Goal: Information Seeking & Learning: Learn about a topic

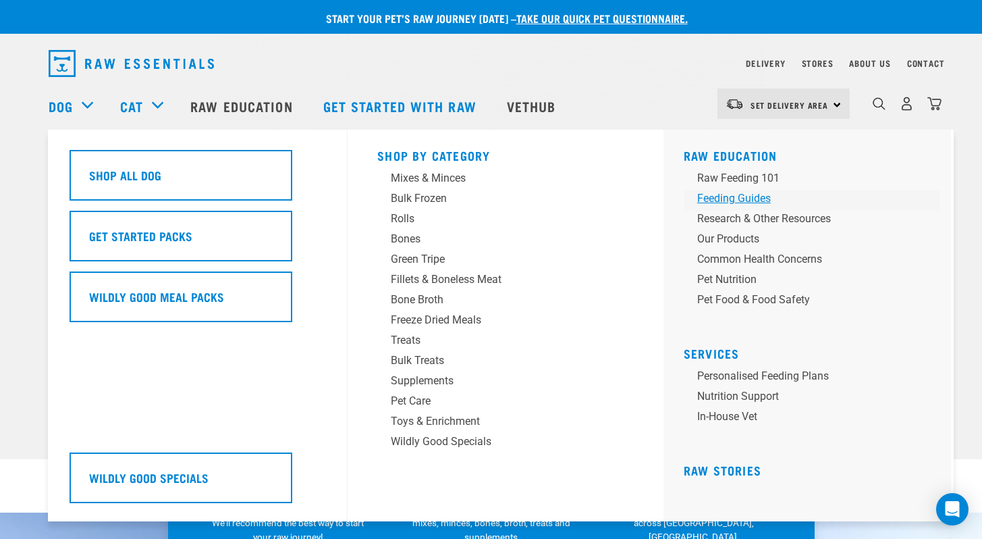
click at [751, 196] on div "Feeding Guides" at bounding box center [802, 198] width 211 height 16
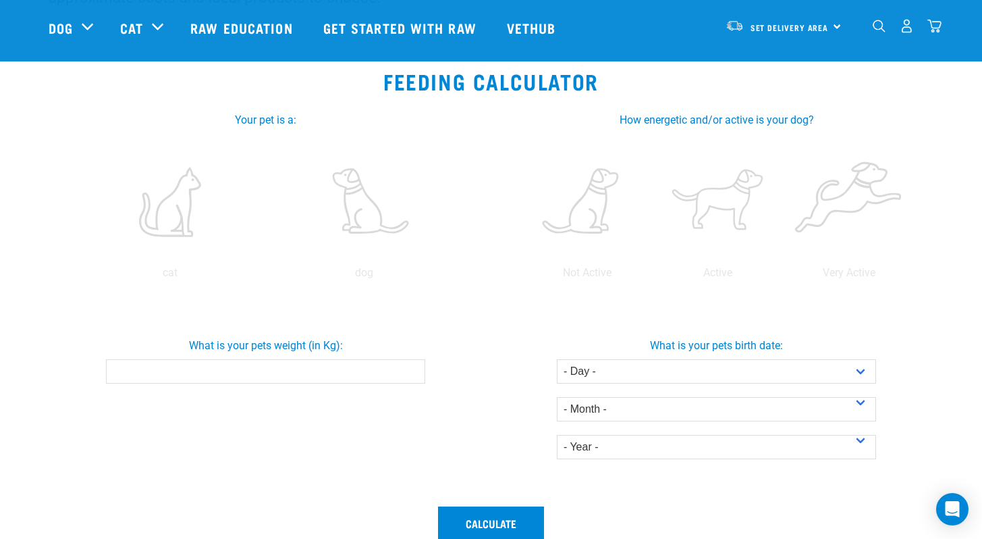
scroll to position [208, 0]
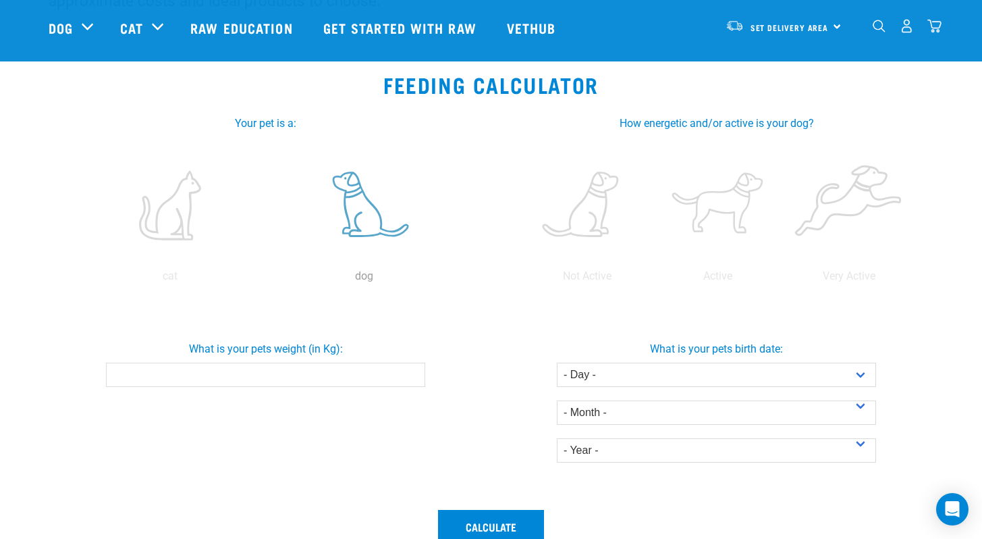
click at [360, 210] on label at bounding box center [364, 205] width 188 height 115
click at [267, 279] on input "radio" at bounding box center [267, 279] width 0 height 0
click at [265, 360] on div "What is your pets weight (in Kg):" at bounding box center [266, 358] width 456 height 57
click at [252, 371] on input "What is your pets weight (in Kg):" at bounding box center [265, 374] width 319 height 24
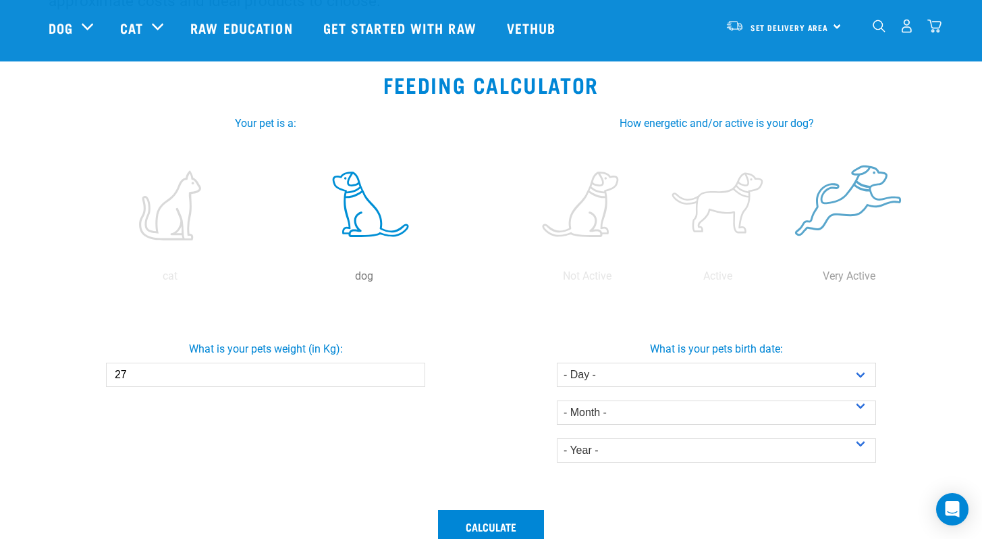
type input "27"
click at [844, 214] on label at bounding box center [849, 205] width 126 height 115
click at [784, 279] on input "radio" at bounding box center [784, 279] width 0 height 0
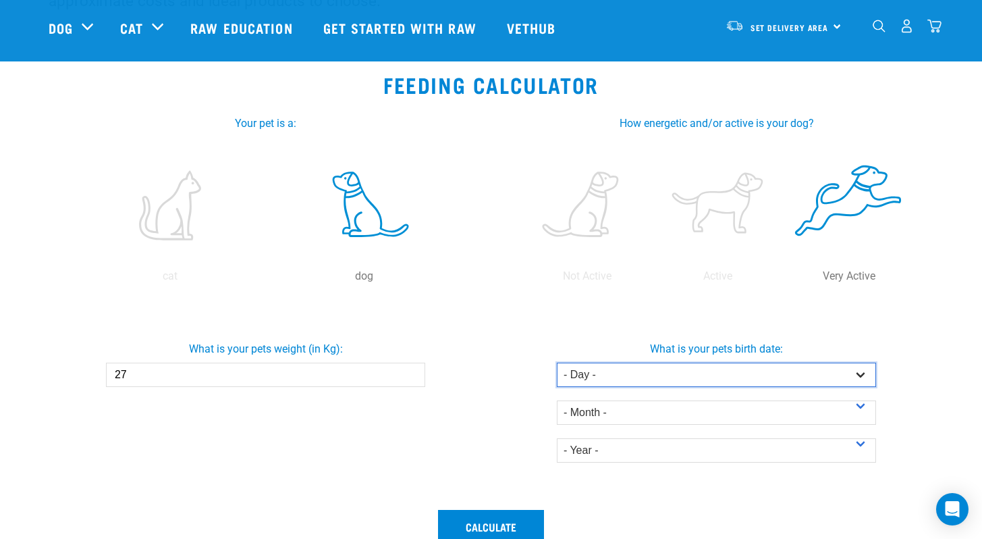
click at [746, 375] on select "- Day - 1 2 3 4 5 6 7 8 9 10 11 12 13 14 15 16 17 18 19 20 21 22 23 24 25 26 27" at bounding box center [716, 374] width 319 height 24
select select "28"
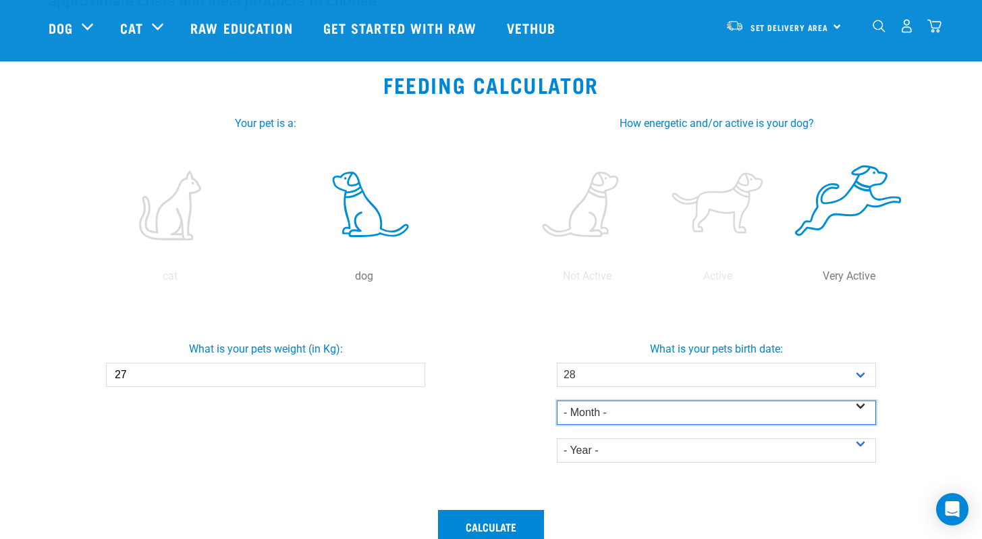
click at [634, 415] on select "- Month - January February March April May June July August September October N…" at bounding box center [716, 412] width 319 height 24
select select "January"
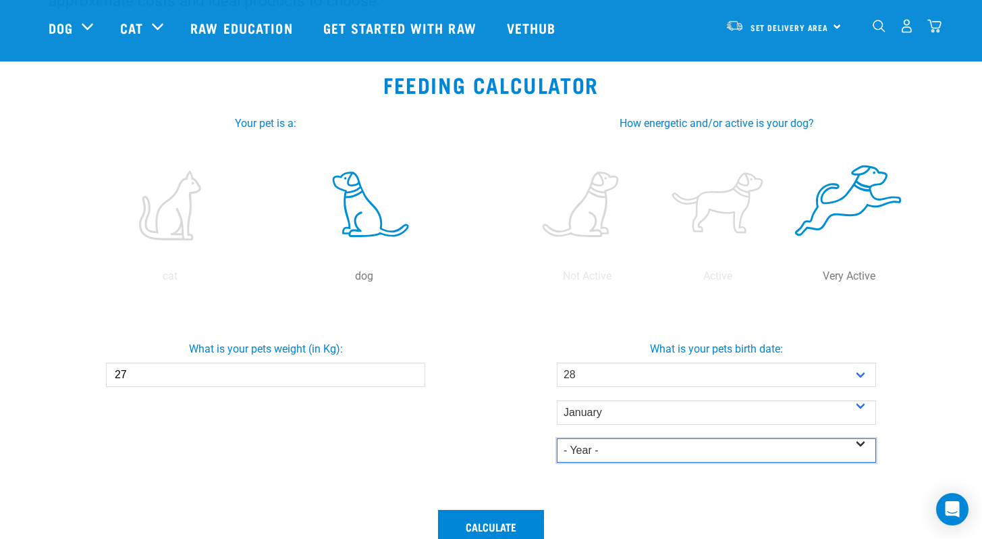
click at [597, 446] on select "- Year - 2025 2024 2023 2022 2021 2020 2019 2018 2017 2016 2015 2014" at bounding box center [716, 450] width 319 height 24
select select "2025"
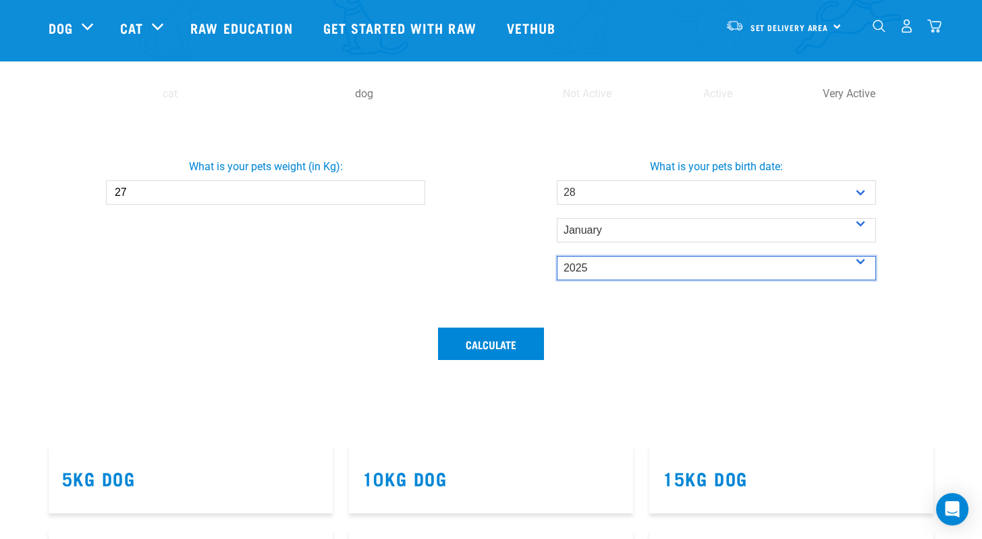
scroll to position [392, 0]
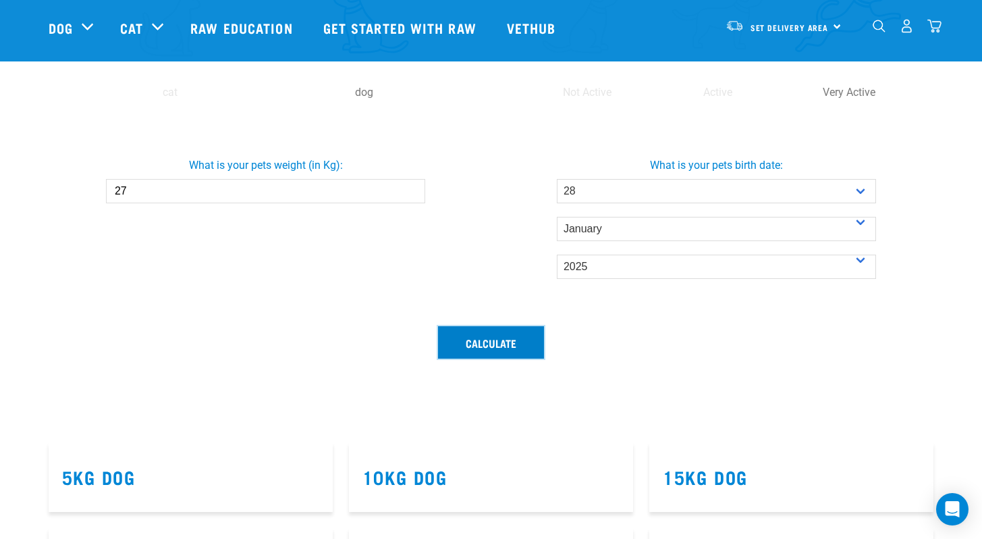
click at [493, 354] on button "Calculate" at bounding box center [491, 342] width 106 height 32
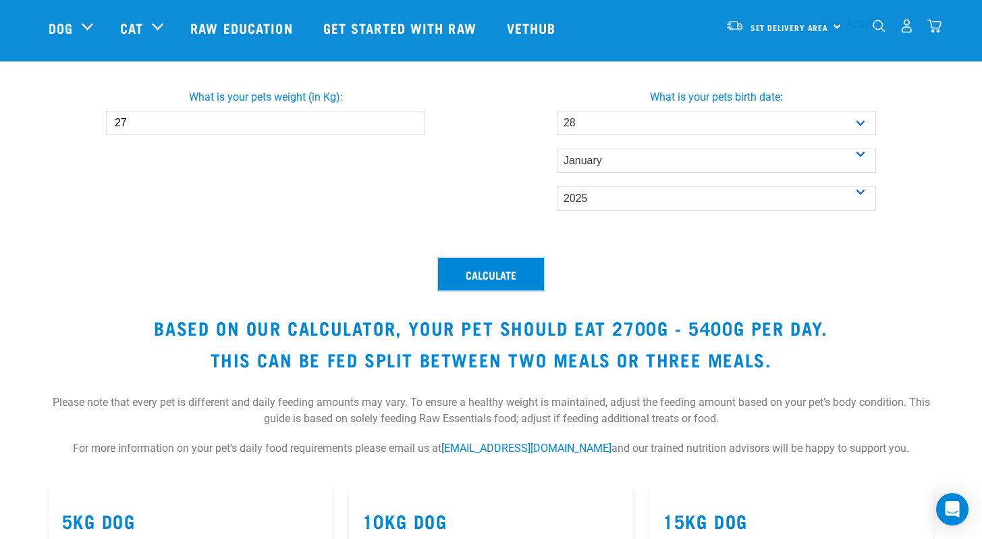
scroll to position [471, 0]
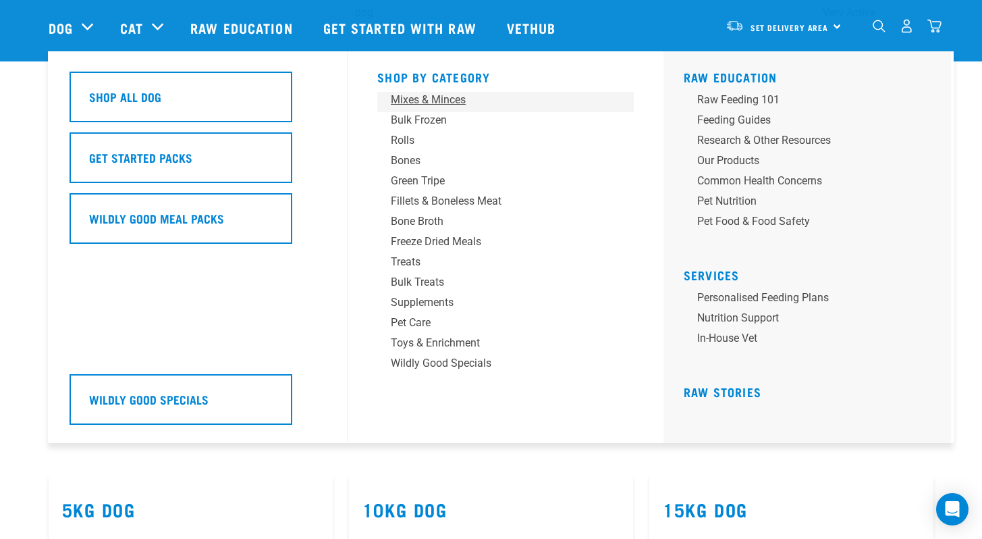
click at [401, 97] on div "Mixes & Minces" at bounding box center [496, 100] width 211 height 16
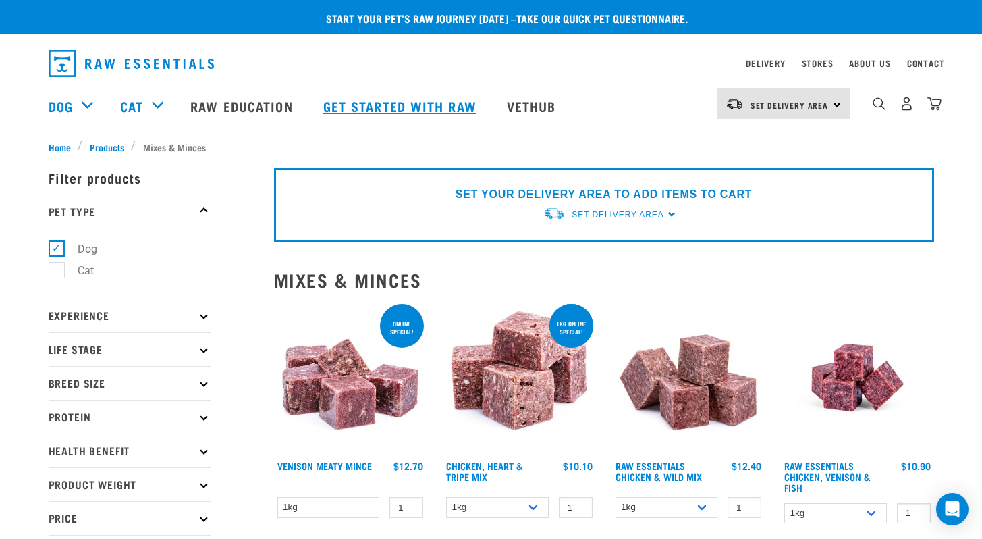
click at [373, 96] on link "Get started with Raw" at bounding box center [402, 106] width 184 height 54
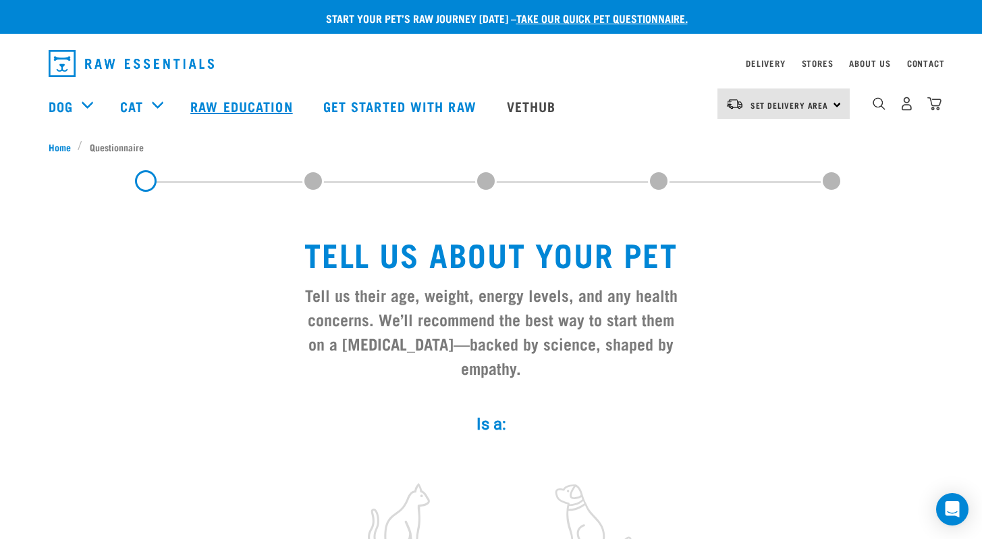
click at [256, 105] on link "Raw Education" at bounding box center [243, 106] width 132 height 54
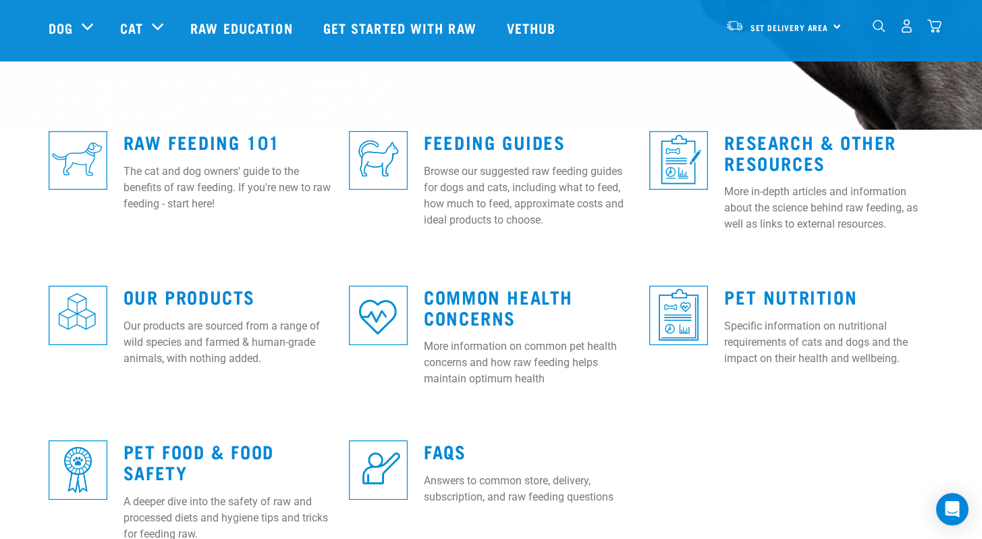
scroll to position [329, 0]
click at [483, 140] on link "Feeding Guides" at bounding box center [494, 142] width 141 height 10
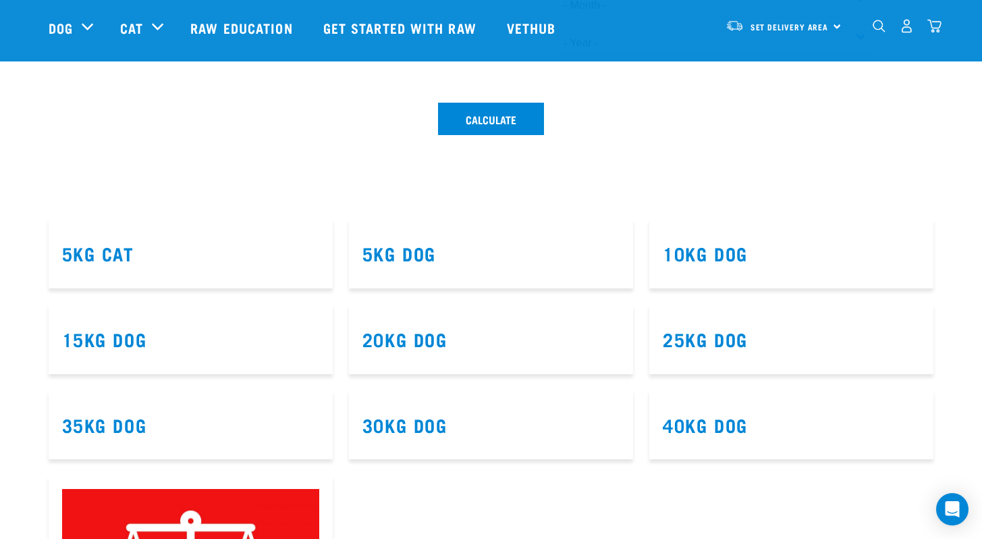
scroll to position [620, 0]
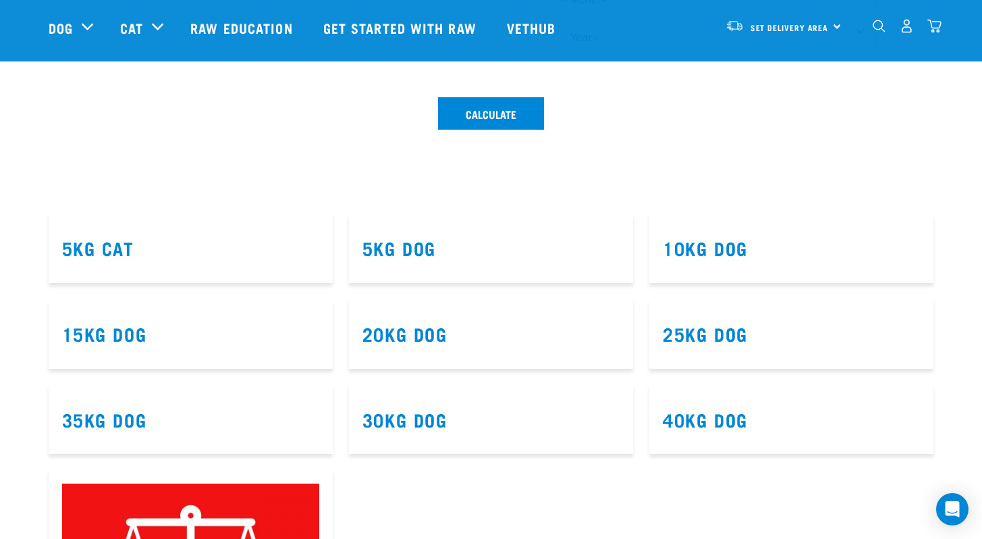
click at [728, 306] on article "25kg Dog" at bounding box center [791, 334] width 284 height 70
click at [686, 338] on link "25kg Dog" at bounding box center [705, 333] width 85 height 10
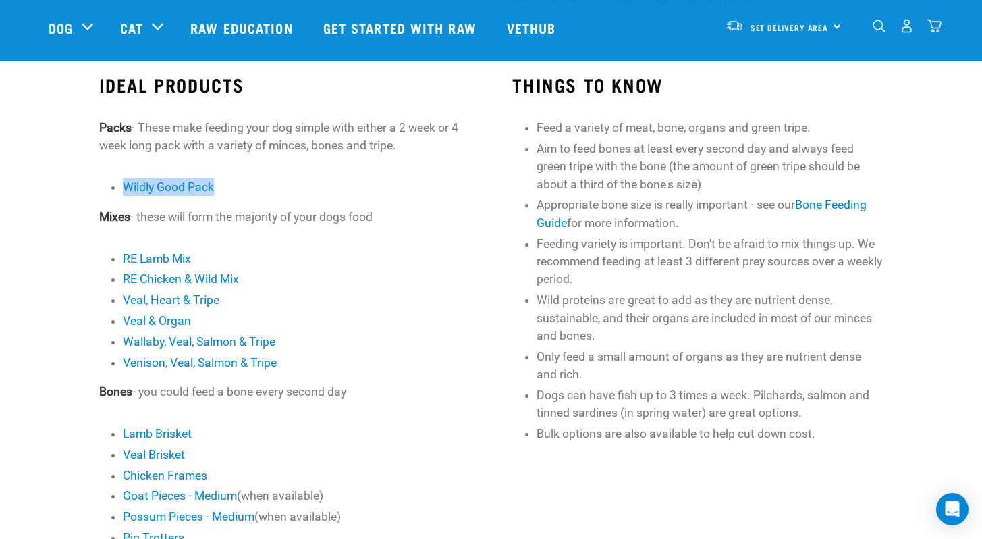
scroll to position [346, 0]
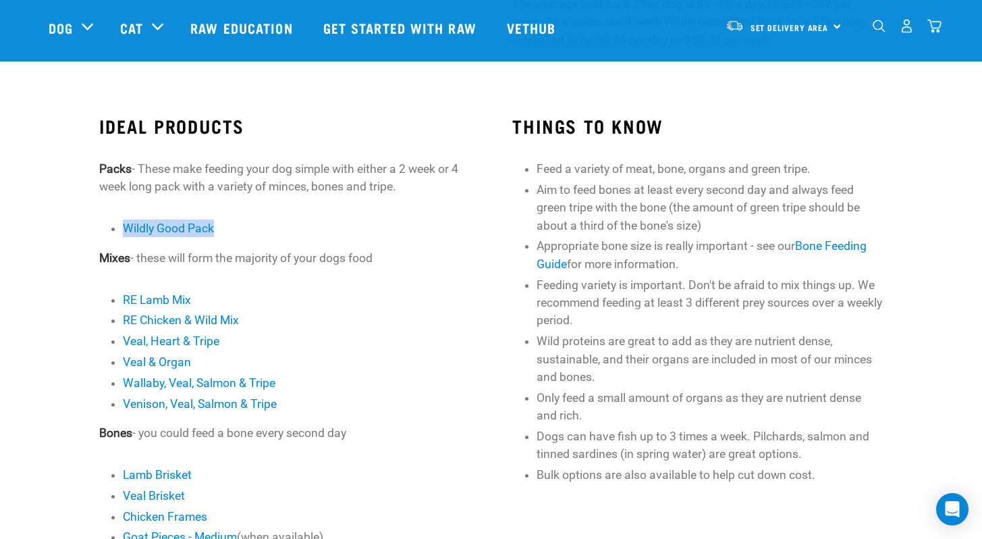
click at [435, 337] on li "Veal, Heart & Tripe" at bounding box center [296, 341] width 347 height 18
click at [176, 228] on link "Wildly Good Pack" at bounding box center [168, 228] width 91 height 14
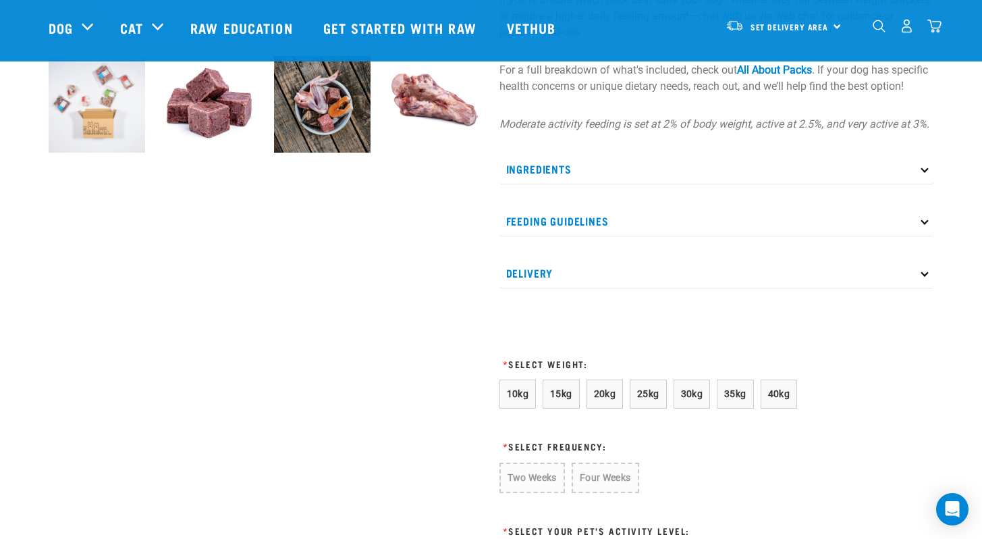
scroll to position [493, 0]
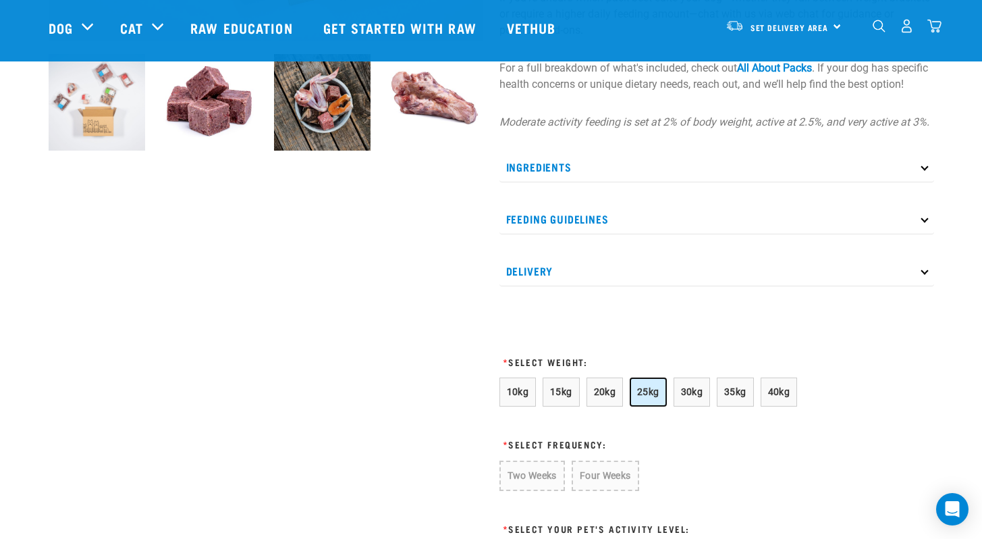
click at [639, 401] on button "25kg" at bounding box center [648, 391] width 37 height 29
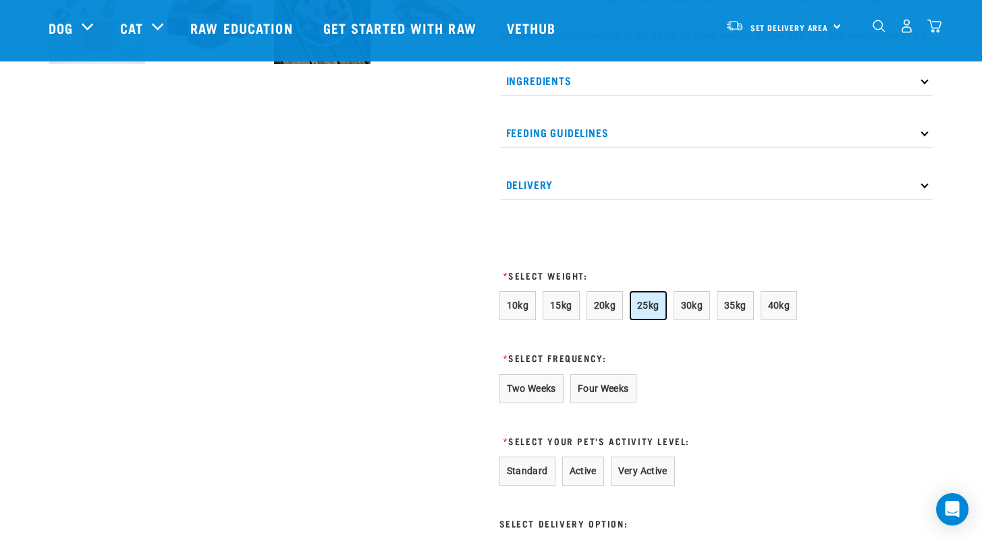
scroll to position [581, 0]
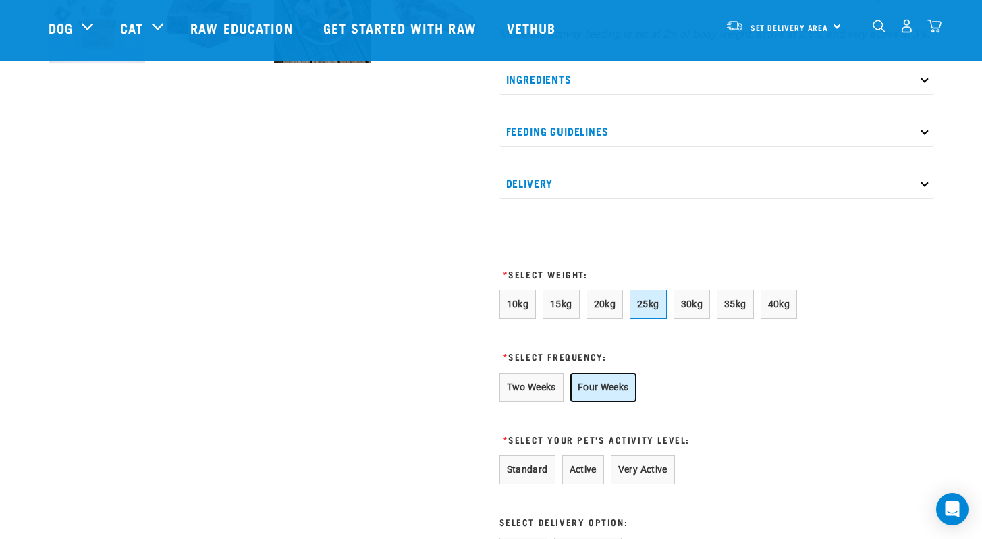
click at [602, 391] on button "Four Weeks" at bounding box center [603, 387] width 66 height 29
click at [599, 484] on button "Active" at bounding box center [583, 469] width 42 height 29
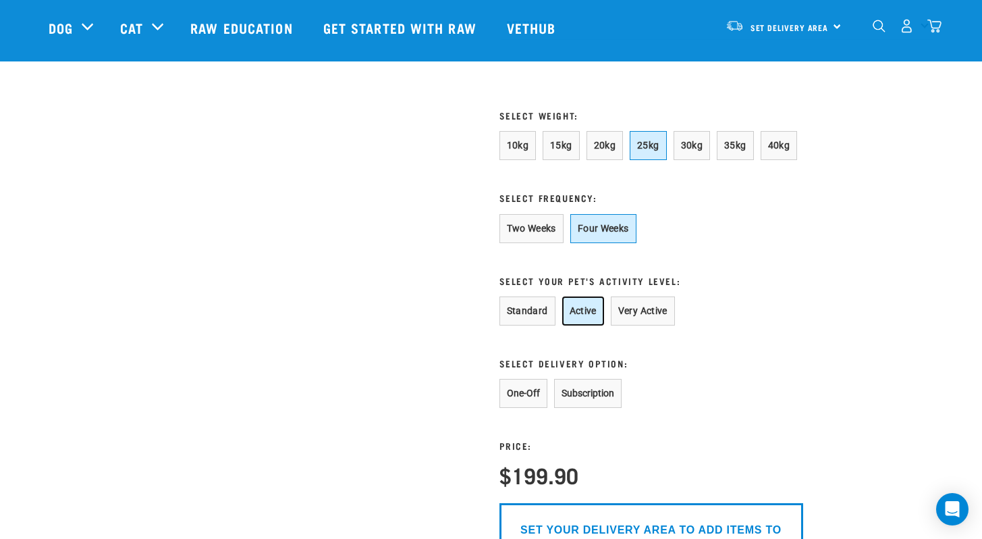
scroll to position [743, 0]
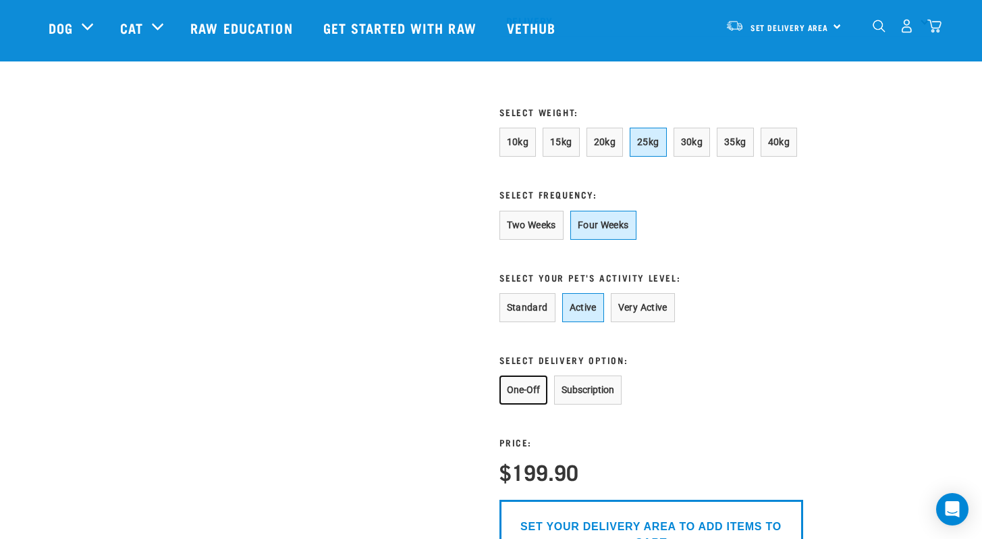
click at [516, 404] on button "One-Off" at bounding box center [524, 389] width 48 height 29
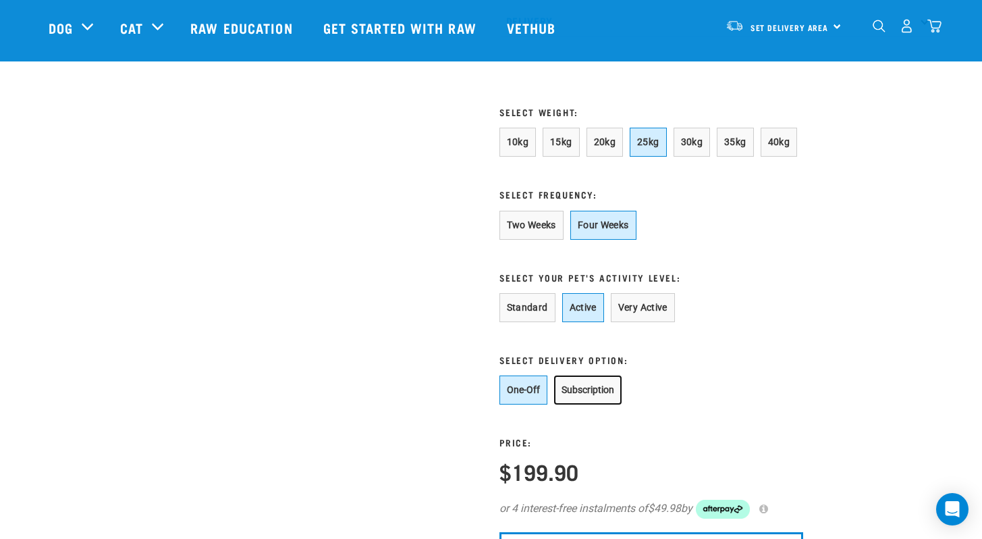
click at [566, 404] on button "Subscription" at bounding box center [588, 389] width 68 height 29
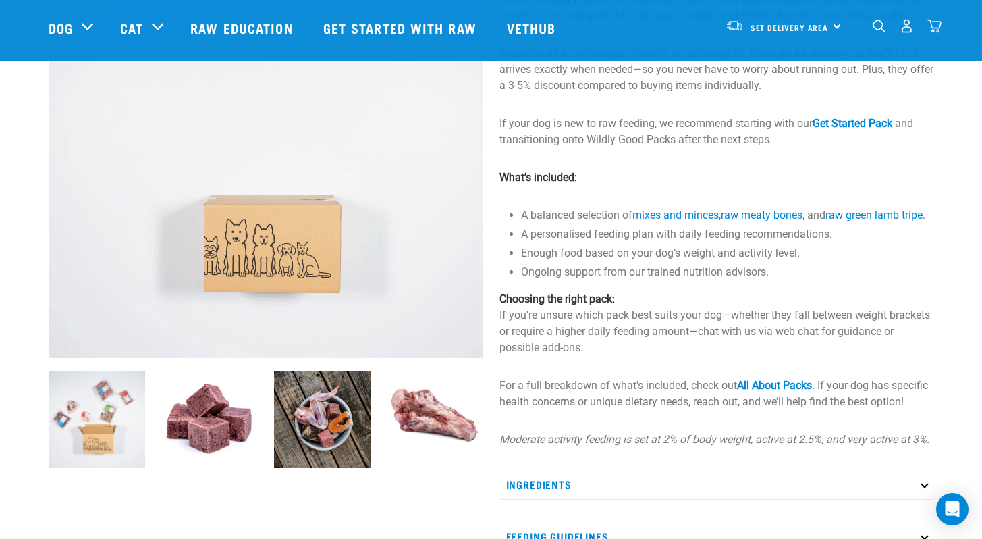
scroll to position [158, 0]
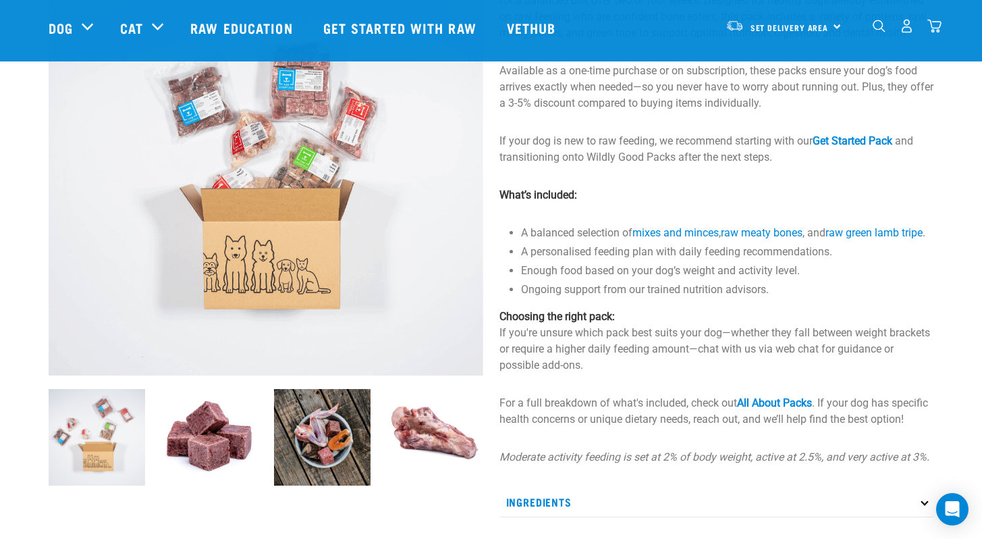
click at [319, 423] on img at bounding box center [322, 437] width 97 height 97
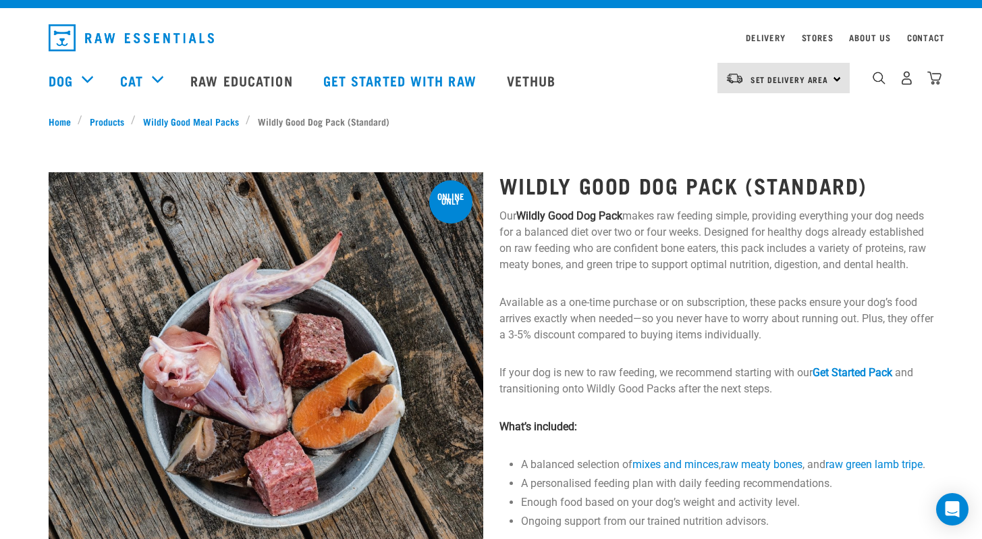
scroll to position [0, 0]
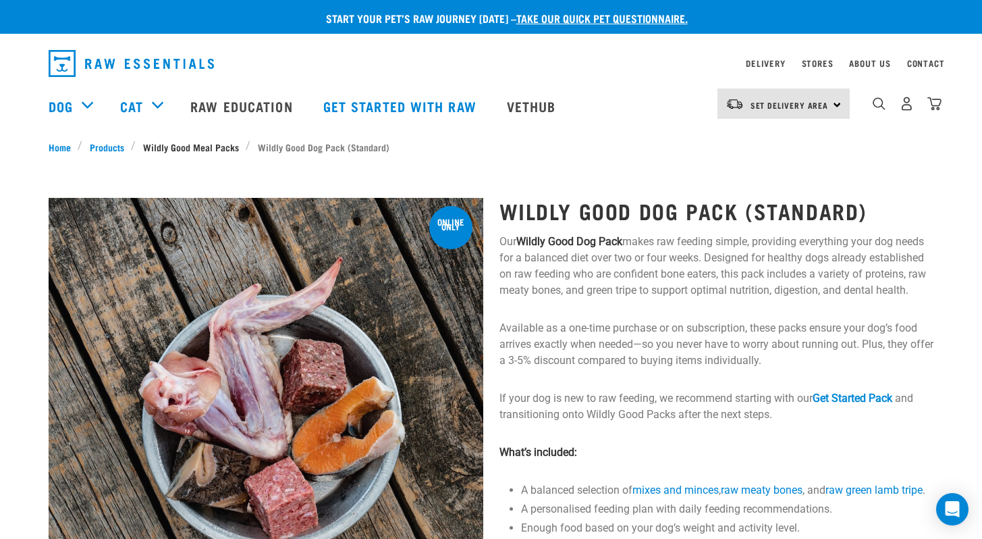
click at [202, 148] on link "Wildly Good Meal Packs" at bounding box center [191, 147] width 110 height 14
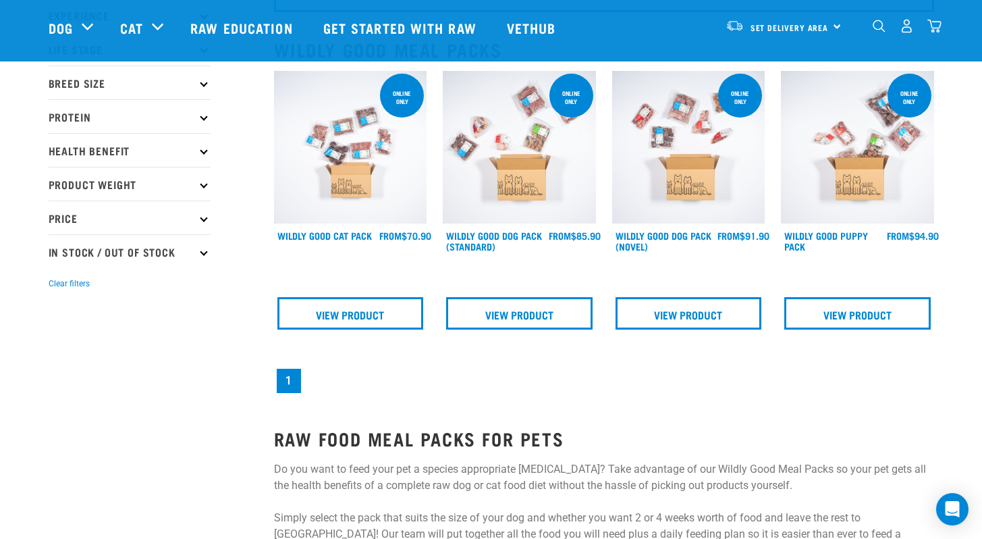
scroll to position [133, 0]
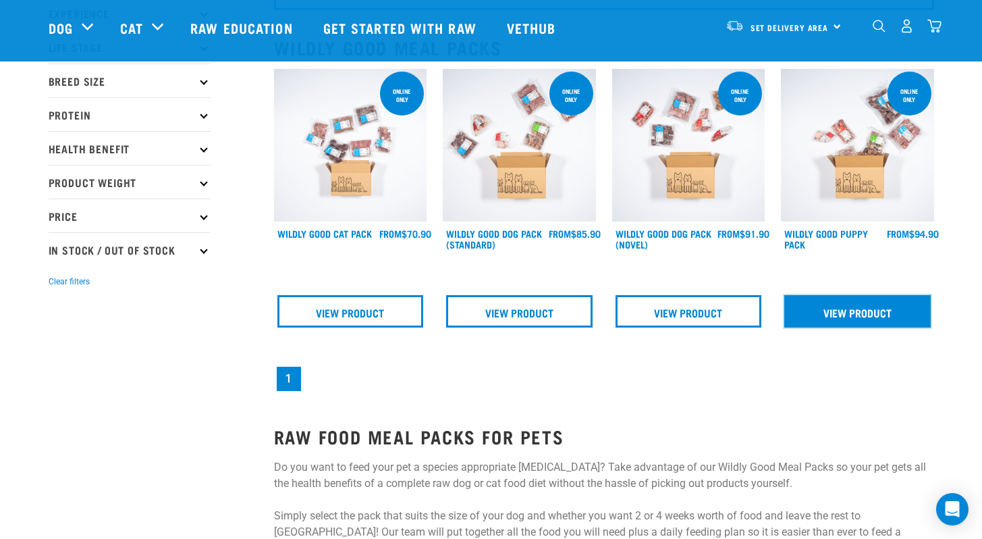
click at [858, 303] on link "View Product" at bounding box center [857, 311] width 146 height 32
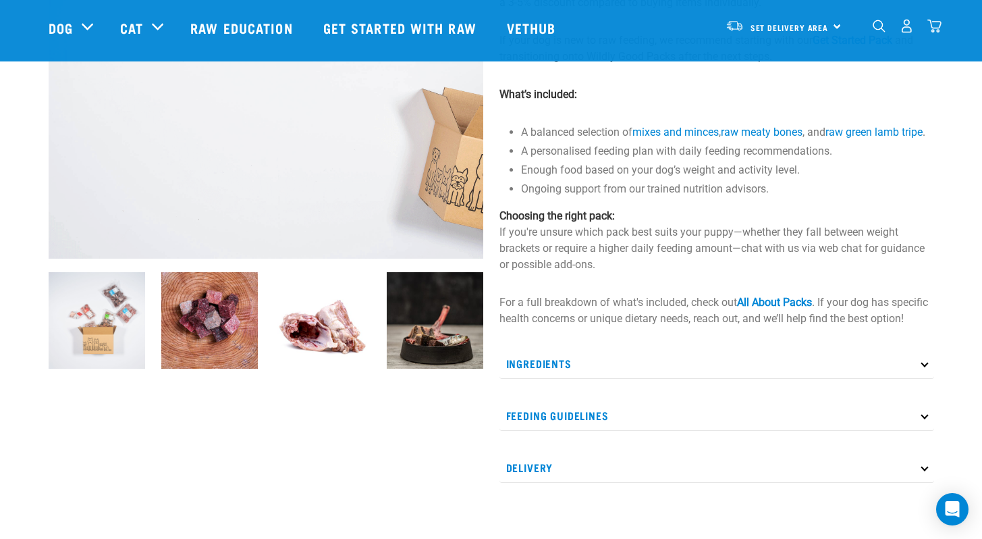
scroll to position [279, 0]
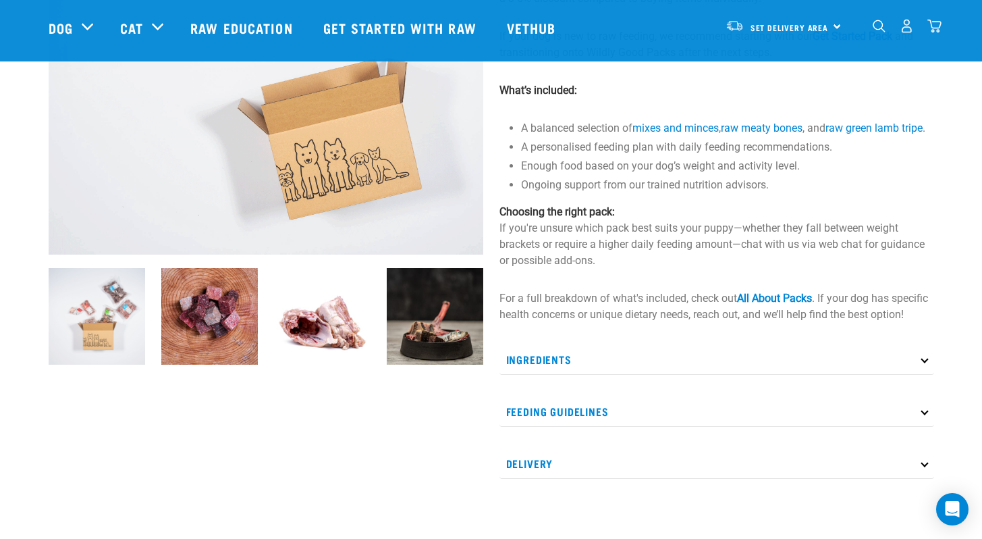
click at [641, 425] on p "Feeding Guidelines" at bounding box center [717, 411] width 435 height 30
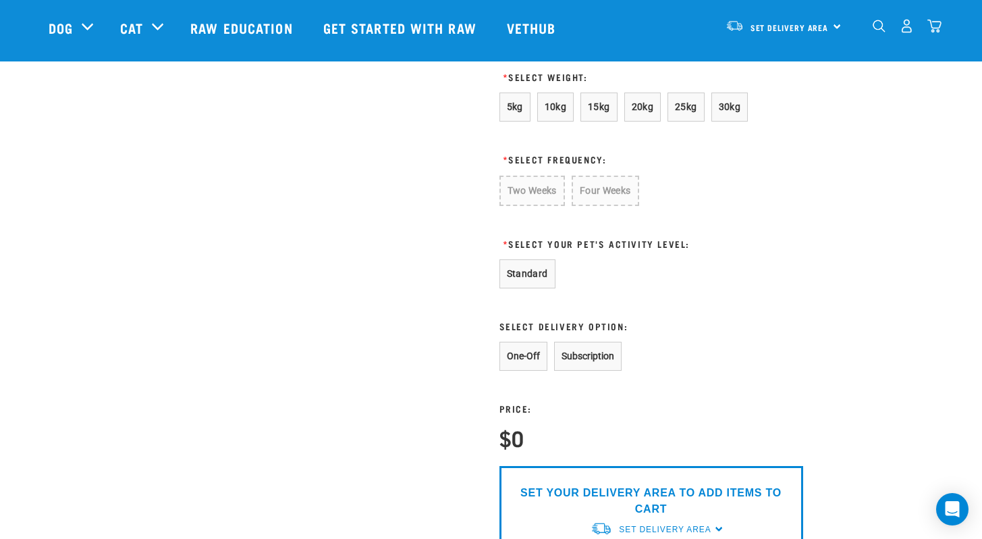
scroll to position [888, 0]
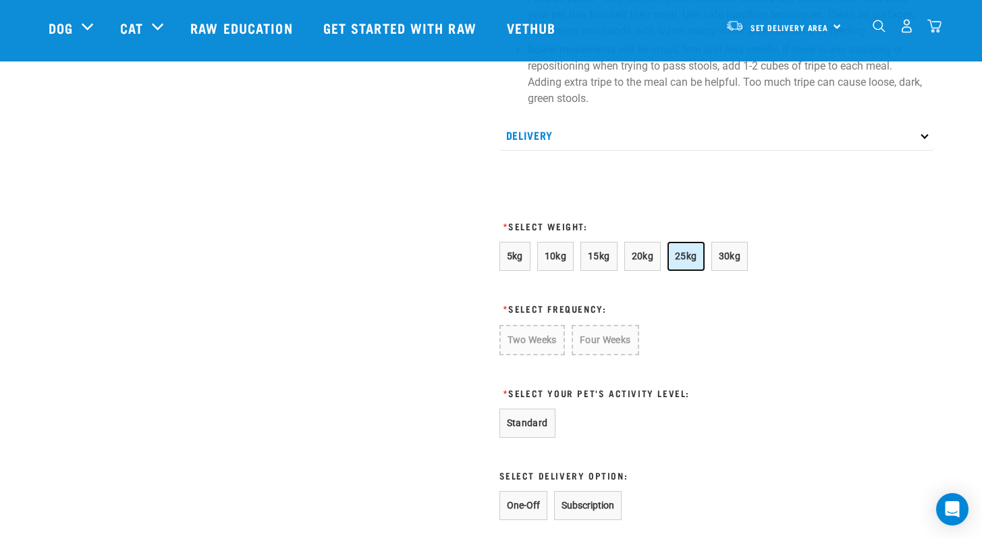
click at [678, 261] on span "25kg" at bounding box center [686, 255] width 22 height 11
click at [545, 355] on button "Two Weeks" at bounding box center [532, 340] width 64 height 30
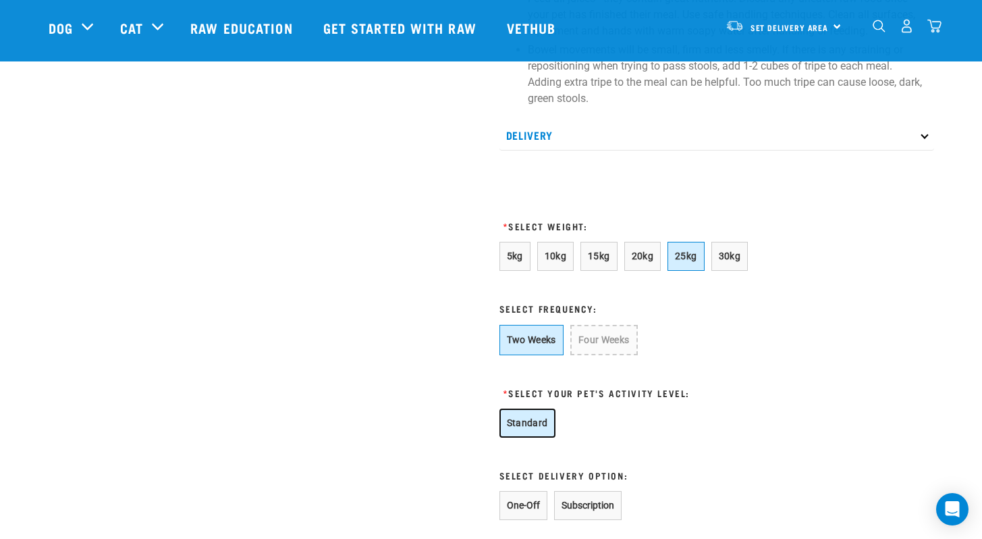
click at [517, 437] on button "Standard" at bounding box center [528, 422] width 56 height 29
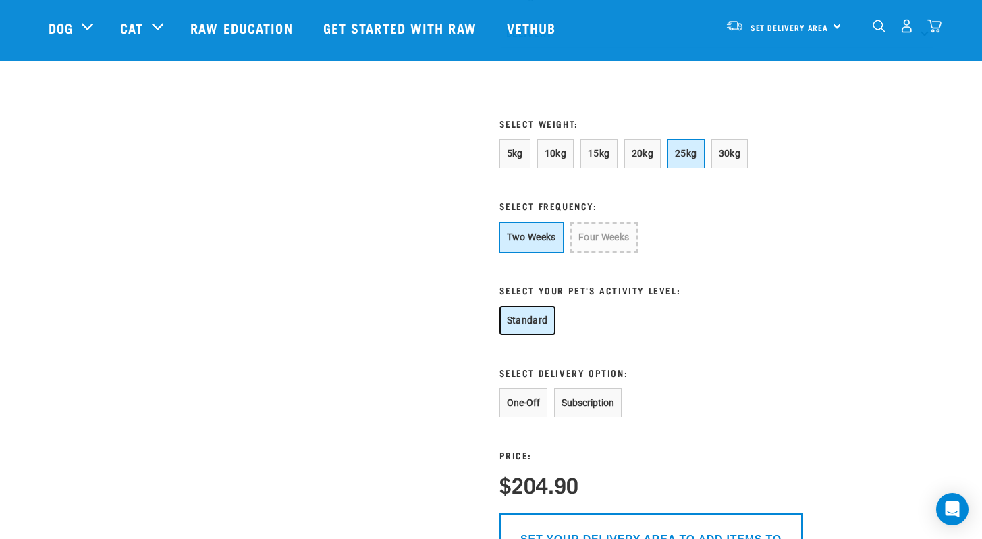
scroll to position [1009, 0]
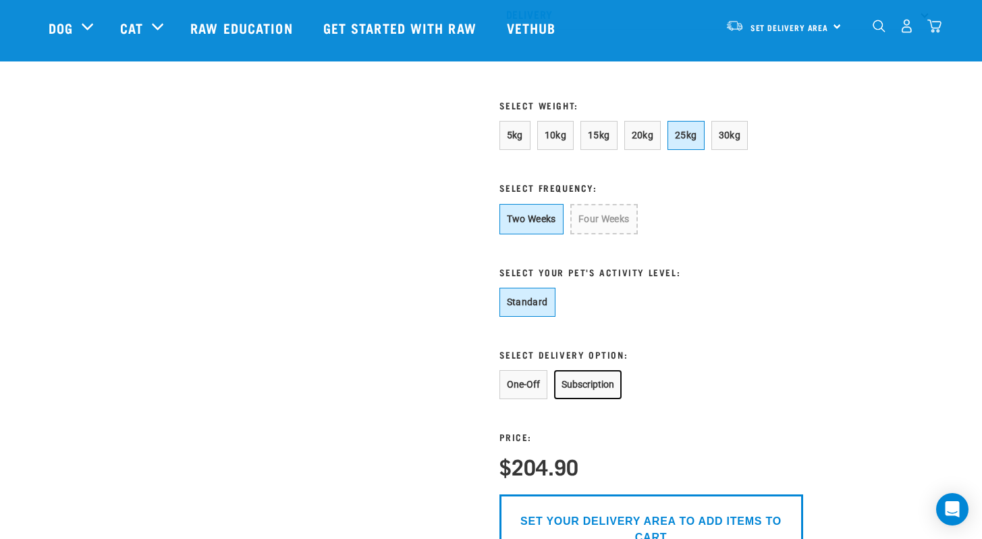
click at [557, 398] on button "Subscription" at bounding box center [588, 384] width 68 height 29
click at [509, 399] on button "One-Off" at bounding box center [524, 384] width 48 height 29
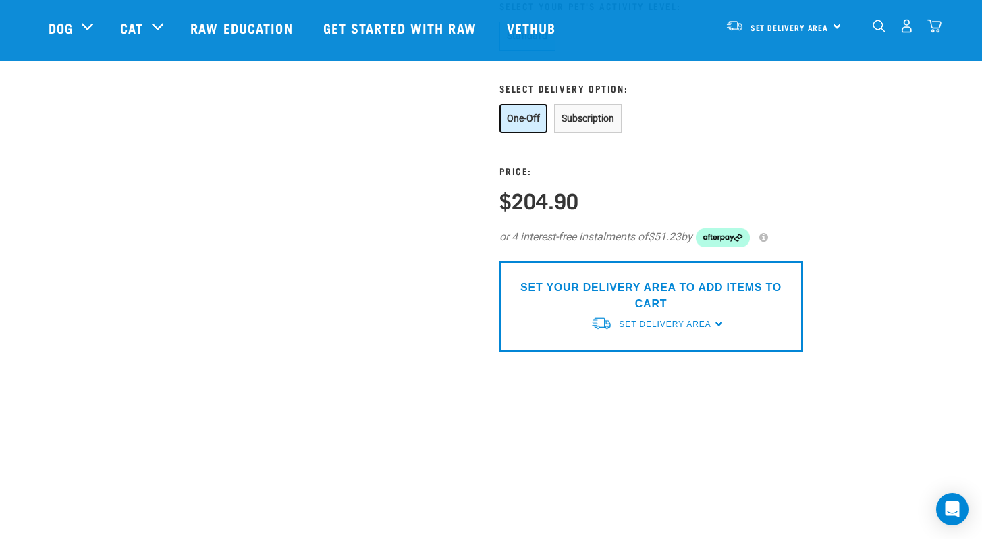
scroll to position [1315, 0]
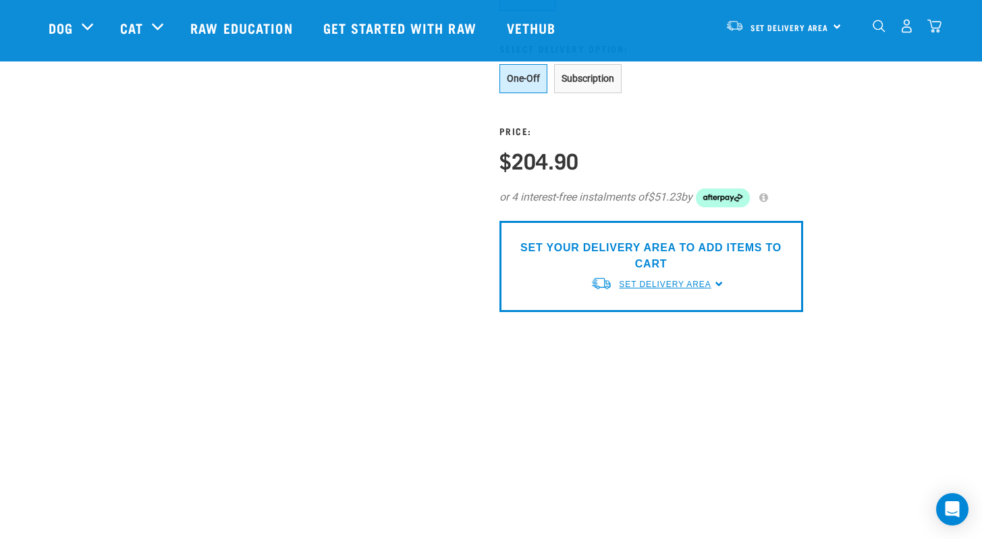
click at [657, 289] on span "Set Delivery Area" at bounding box center [665, 283] width 92 height 9
click at [632, 327] on link "[GEOGRAPHIC_DATA]" at bounding box center [658, 315] width 134 height 22
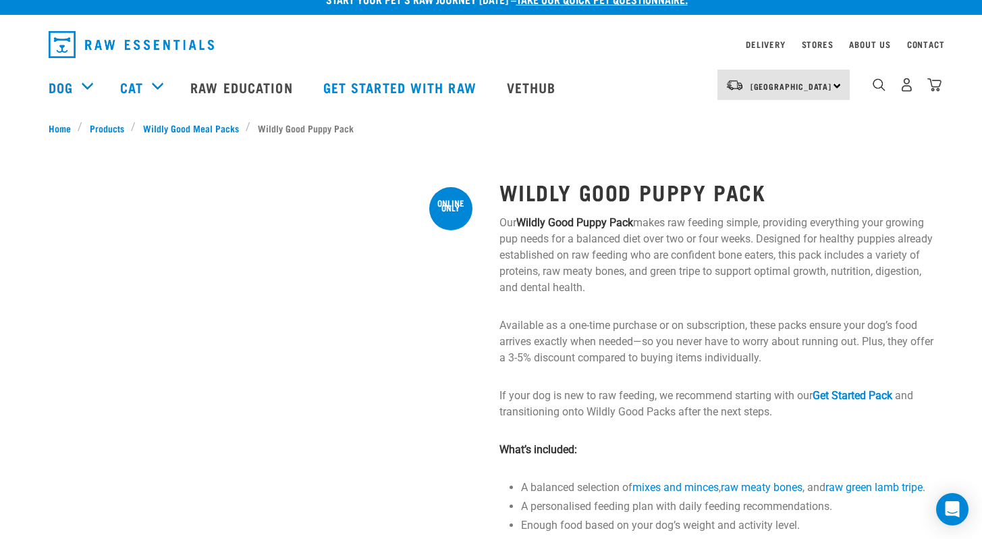
scroll to position [21, 0]
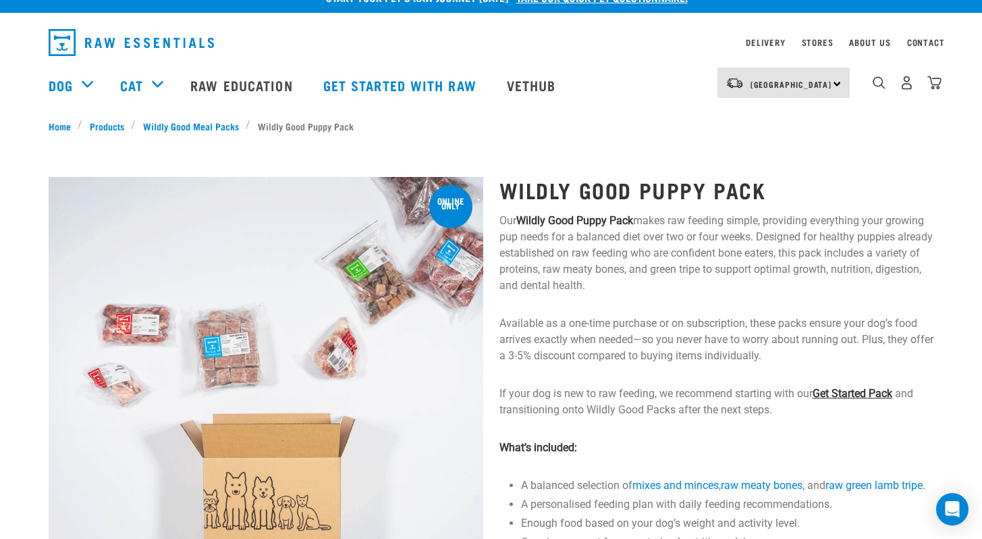
click at [853, 391] on link "Get Started Pack" at bounding box center [853, 393] width 80 height 13
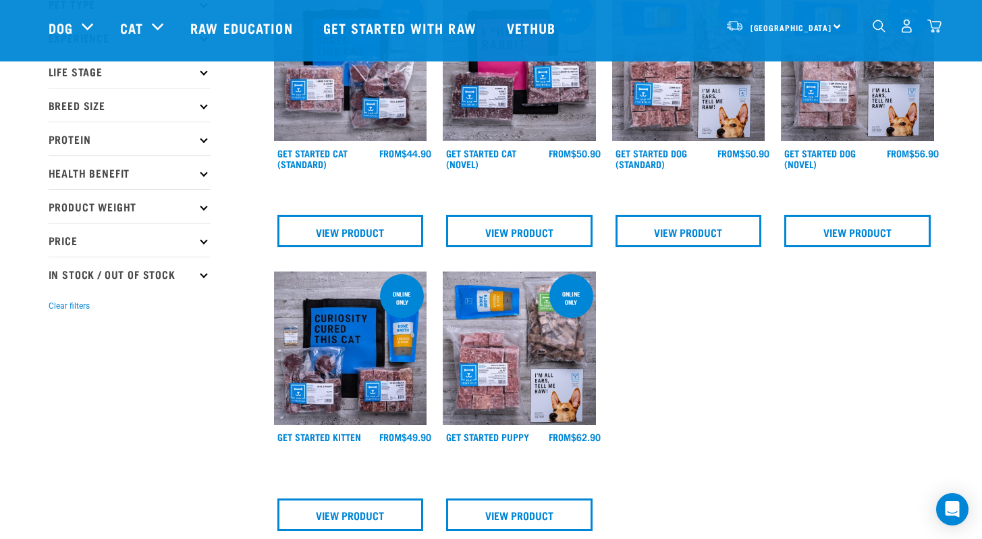
scroll to position [129, 0]
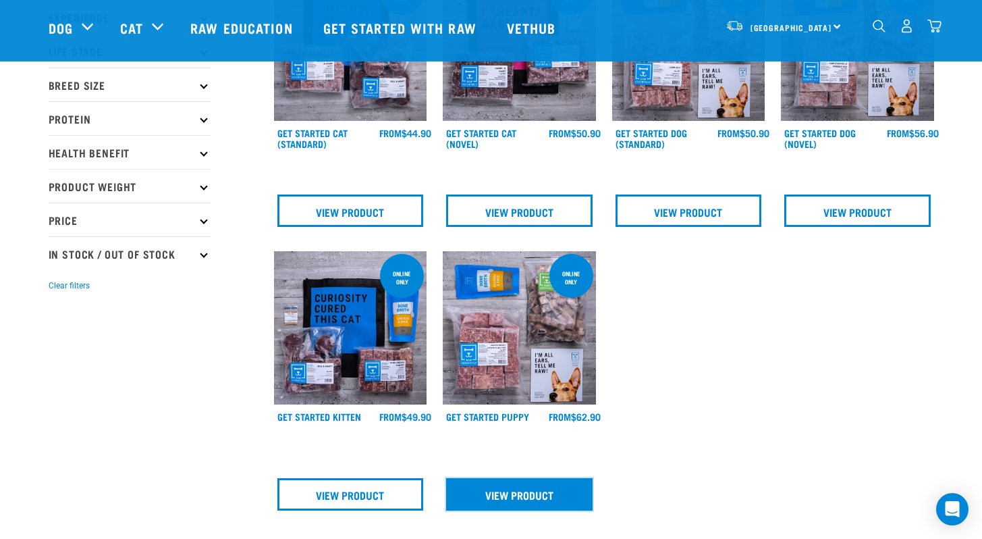
click at [578, 500] on link "View Product" at bounding box center [519, 494] width 146 height 32
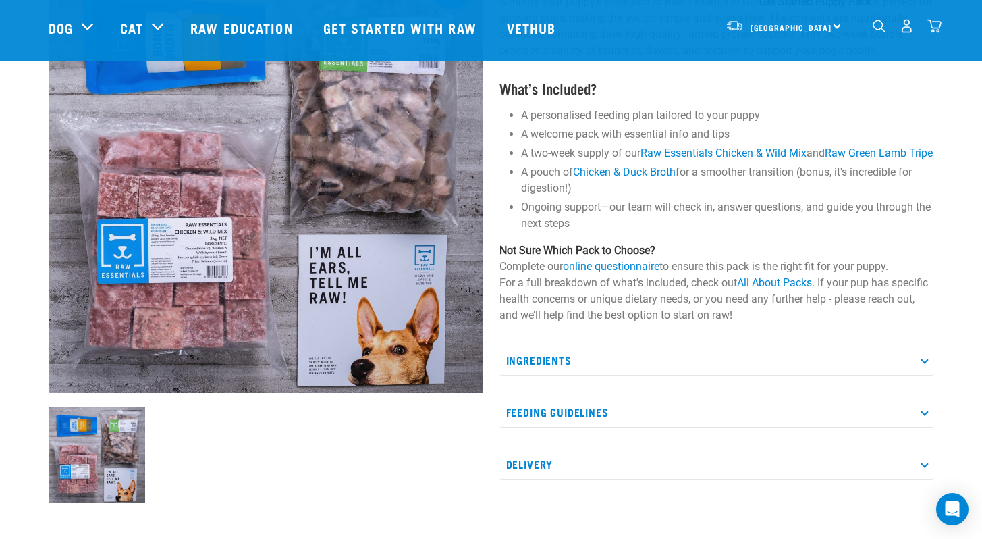
scroll to position [142, 0]
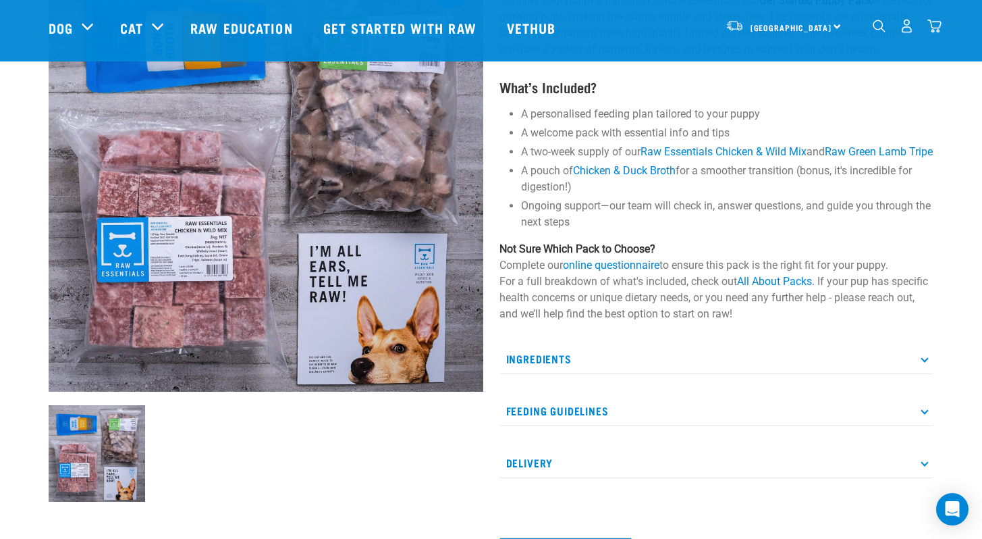
click at [656, 374] on p "Ingredients" at bounding box center [717, 359] width 435 height 30
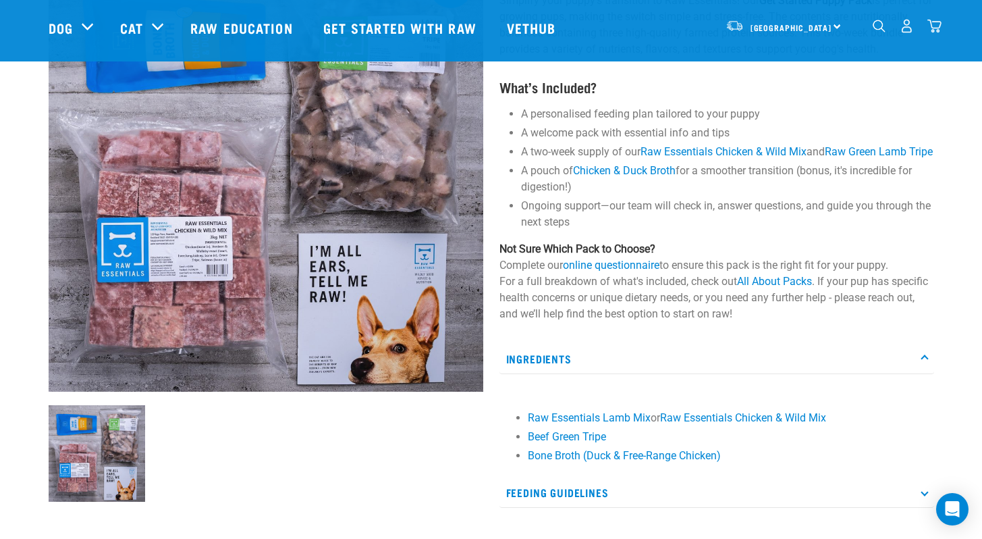
click at [656, 374] on p "Ingredients" at bounding box center [717, 359] width 435 height 30
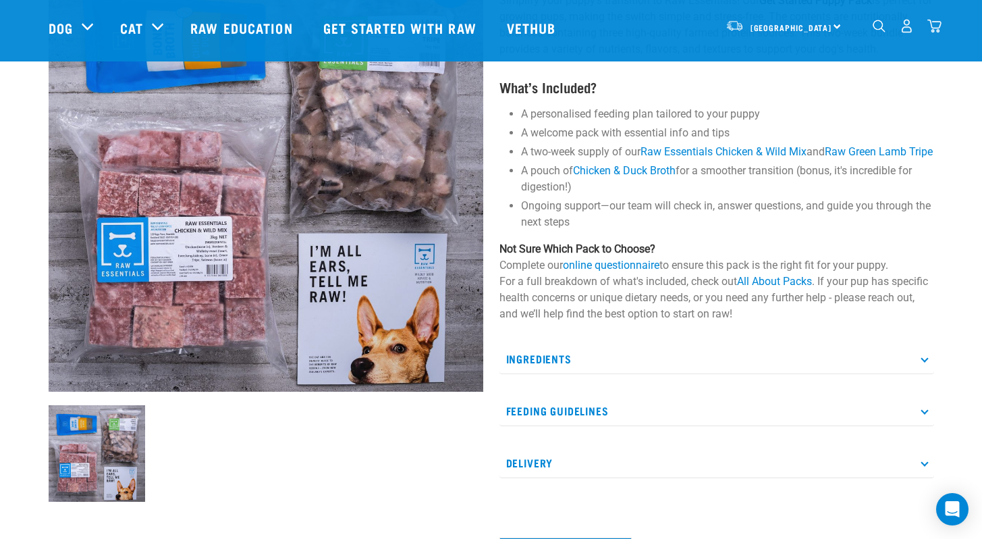
scroll to position [181, 0]
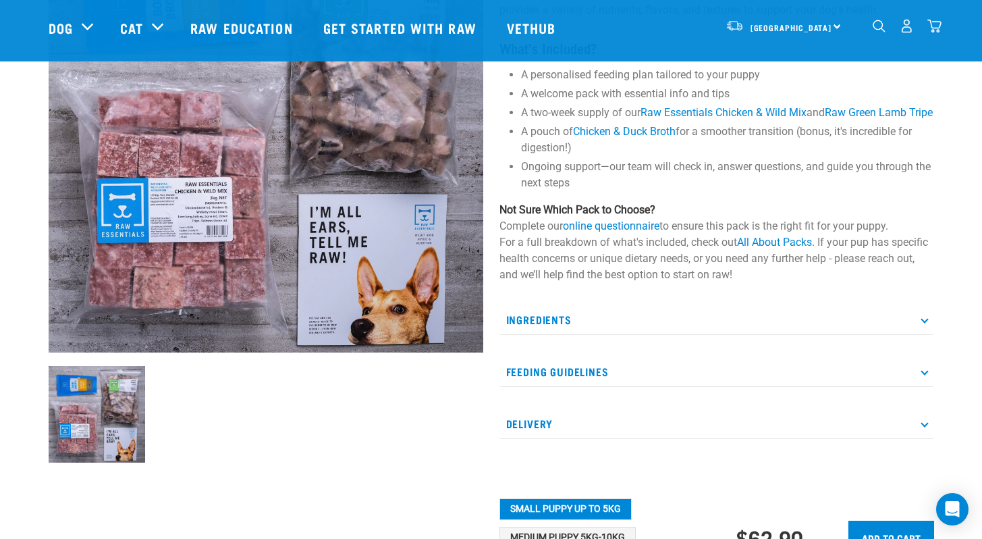
click at [630, 387] on p "Feeding Guidelines" at bounding box center [717, 371] width 435 height 30
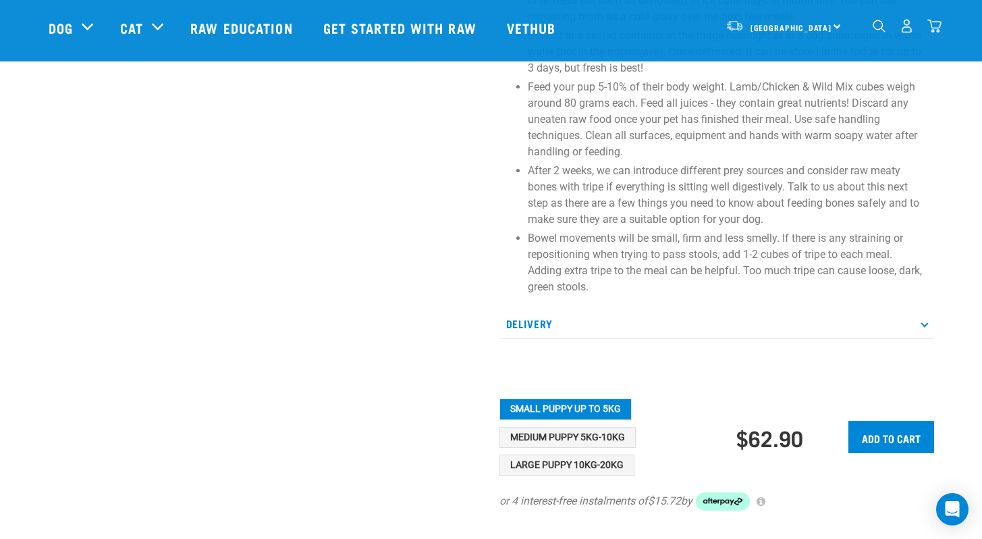
scroll to position [662, 0]
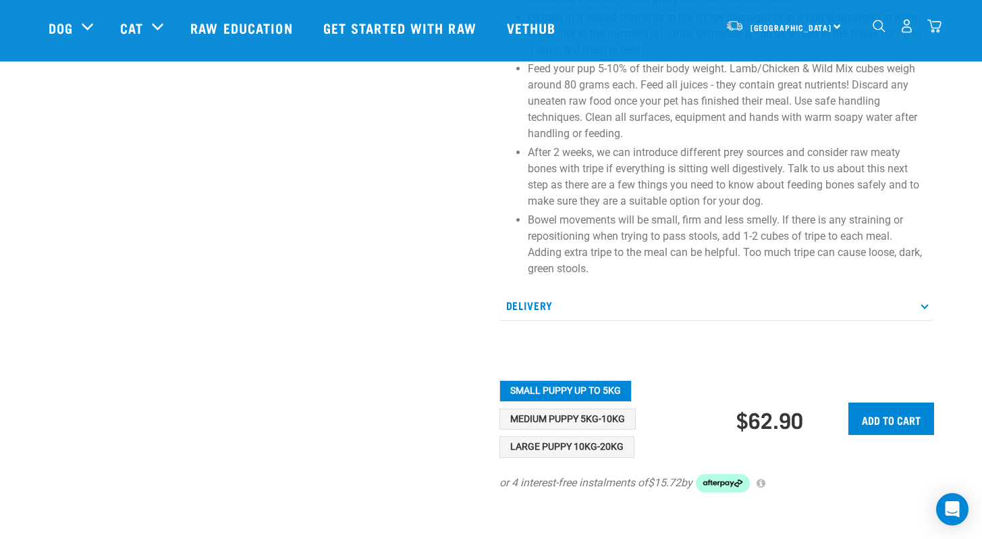
click at [523, 321] on p "Delivery" at bounding box center [717, 305] width 435 height 30
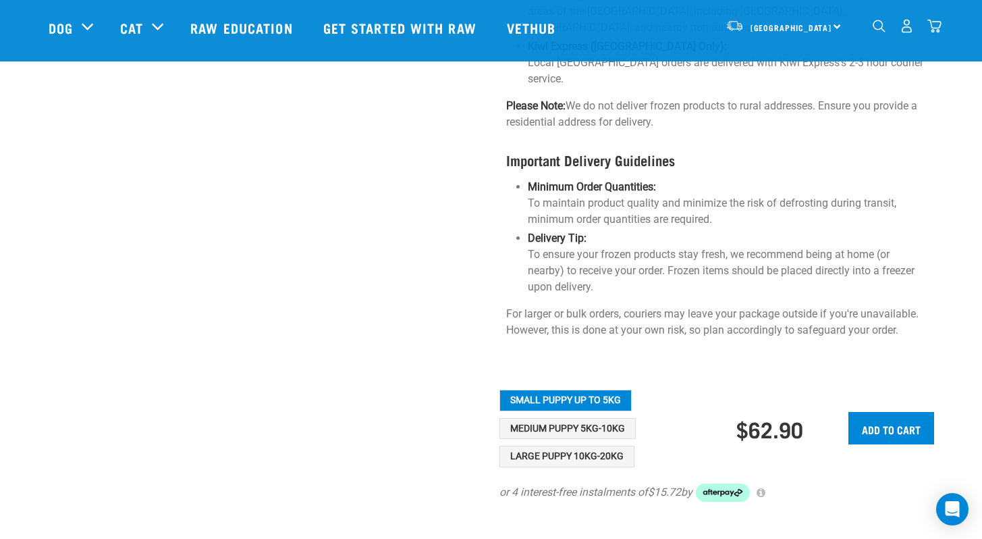
scroll to position [1204, 0]
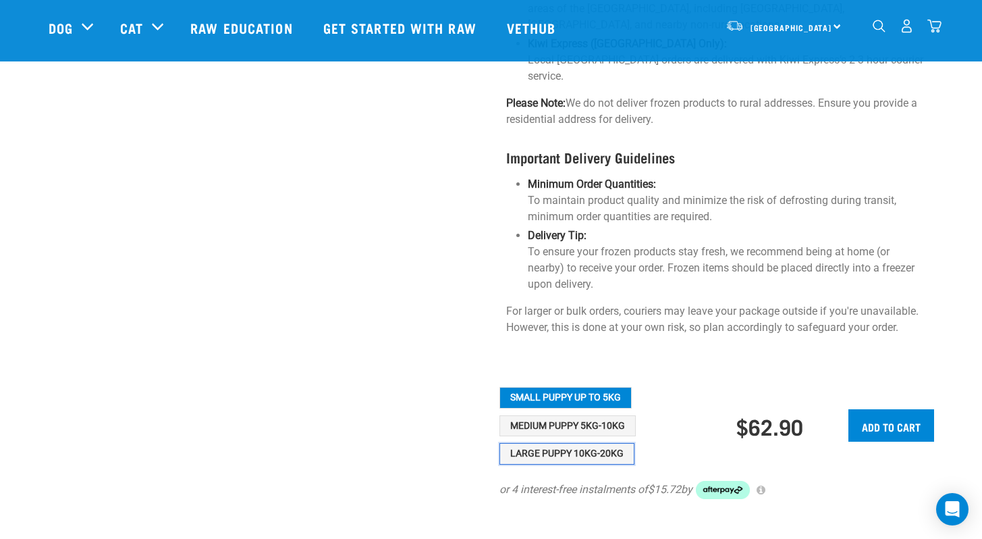
click at [505, 443] on button "Large Puppy 10kg-20kg" at bounding box center [567, 454] width 135 height 22
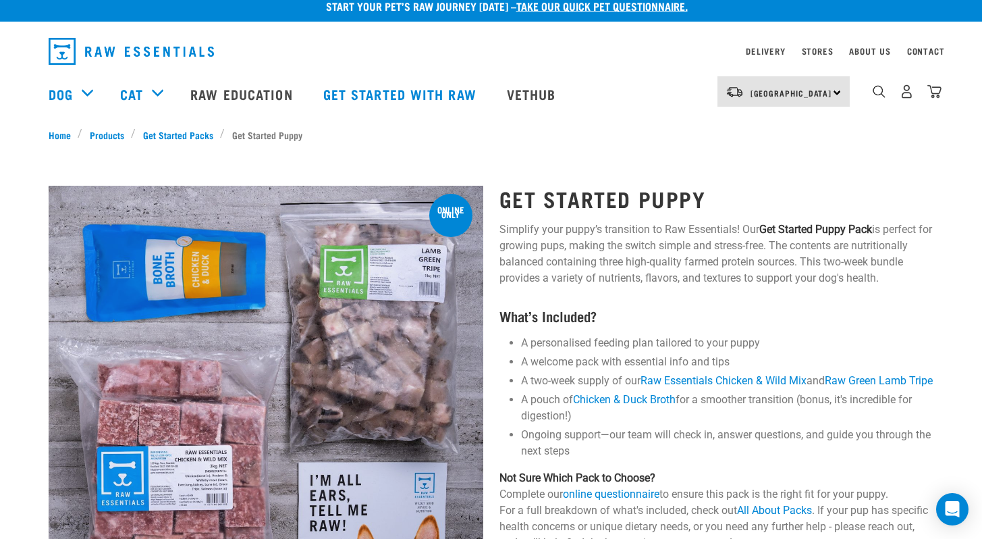
scroll to position [0, 0]
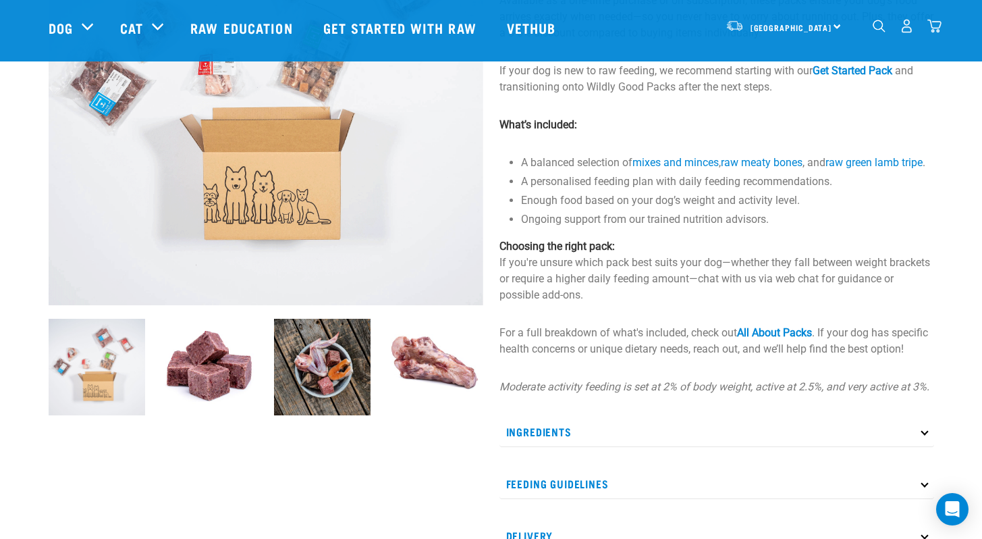
scroll to position [159, 0]
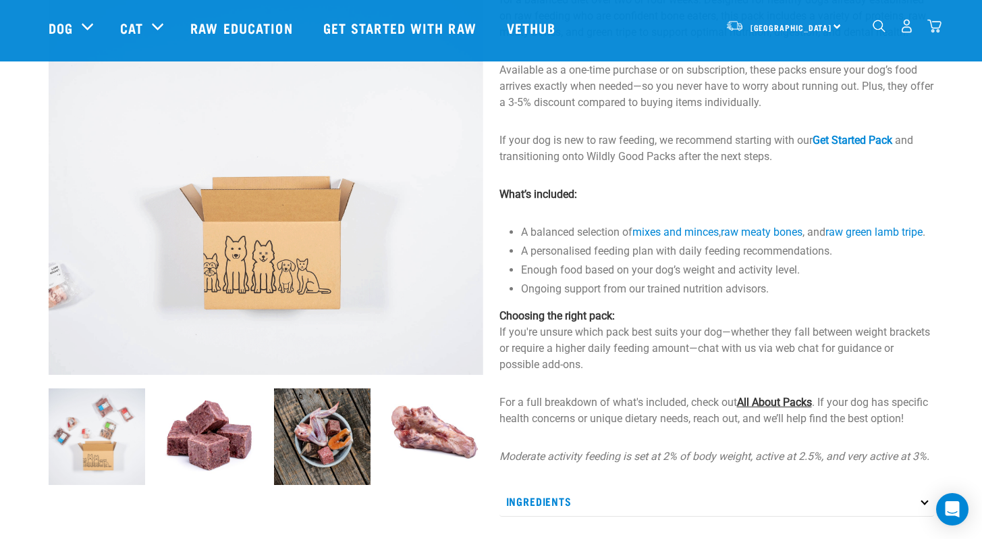
click at [784, 408] on link "All About Packs" at bounding box center [774, 402] width 75 height 13
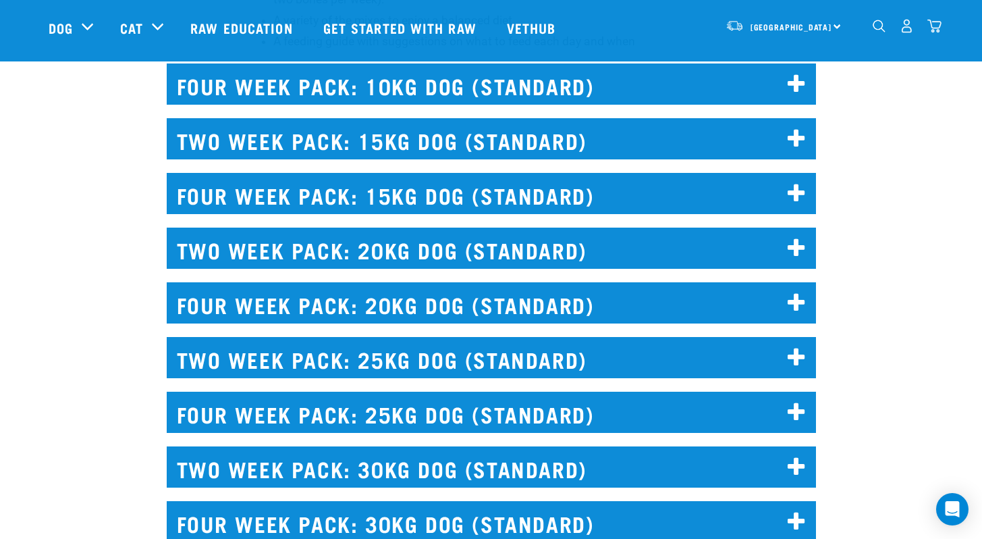
scroll to position [3061, 0]
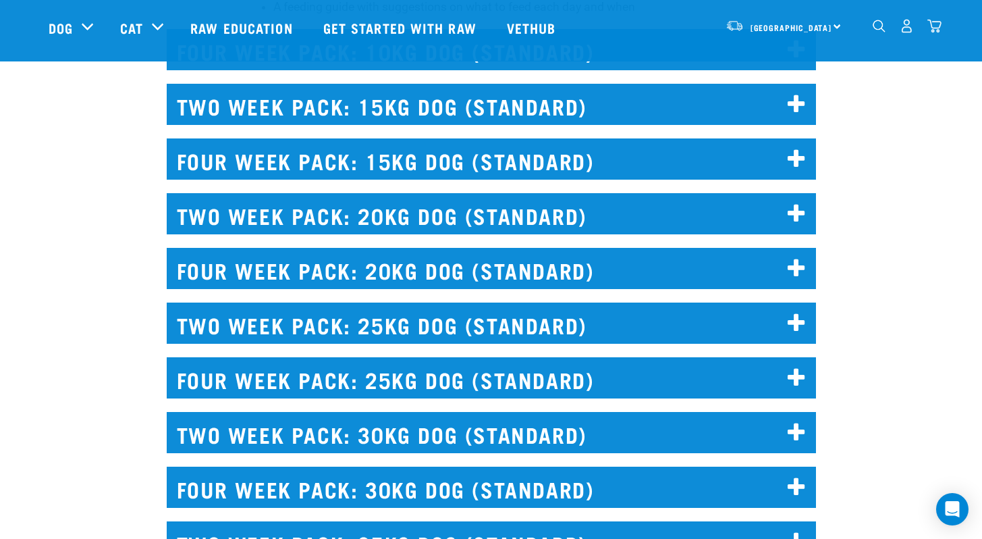
click at [776, 371] on h2 "FOUR WEEK PACK: 25KG DOG (STANDARD)" at bounding box center [491, 377] width 649 height 41
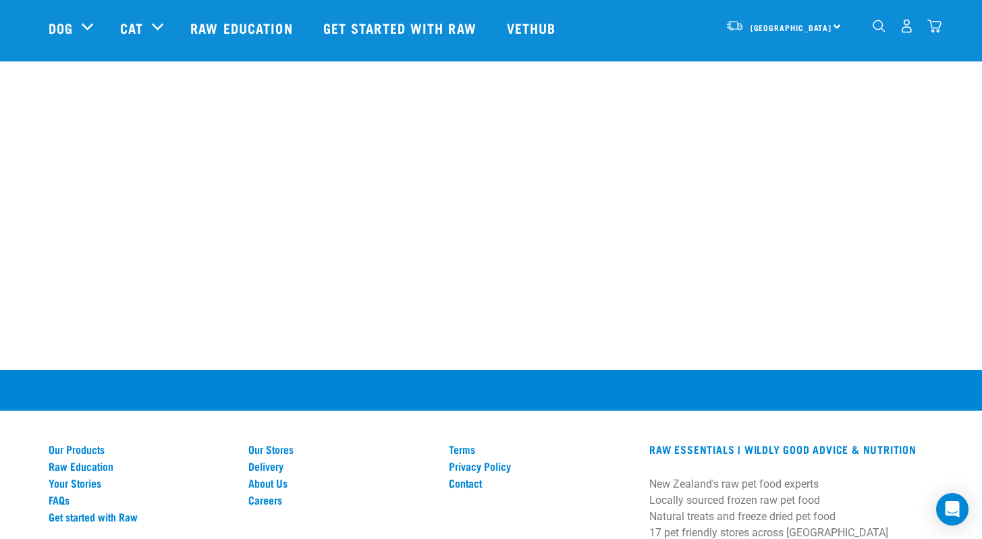
scroll to position [9823, 0]
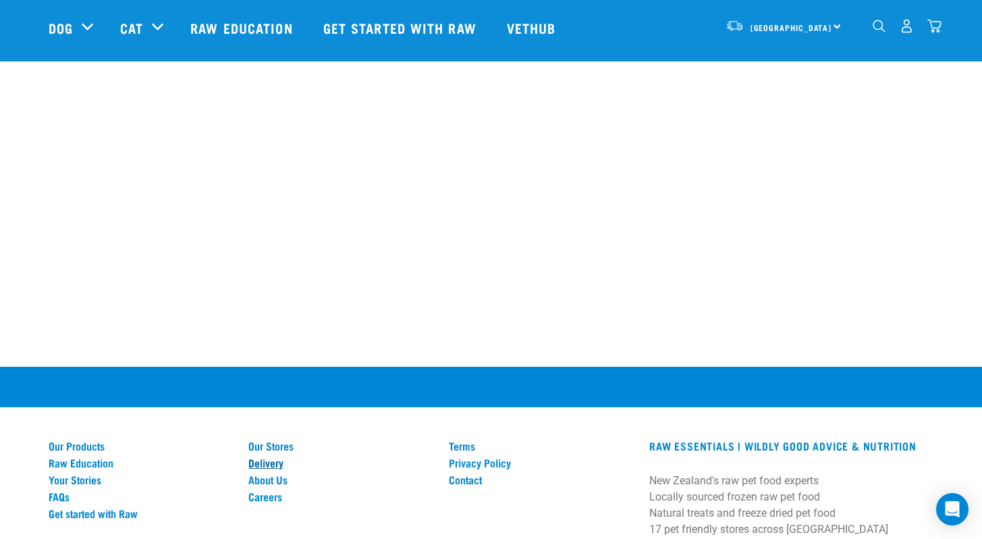
click at [264, 456] on link "Delivery" at bounding box center [340, 462] width 184 height 12
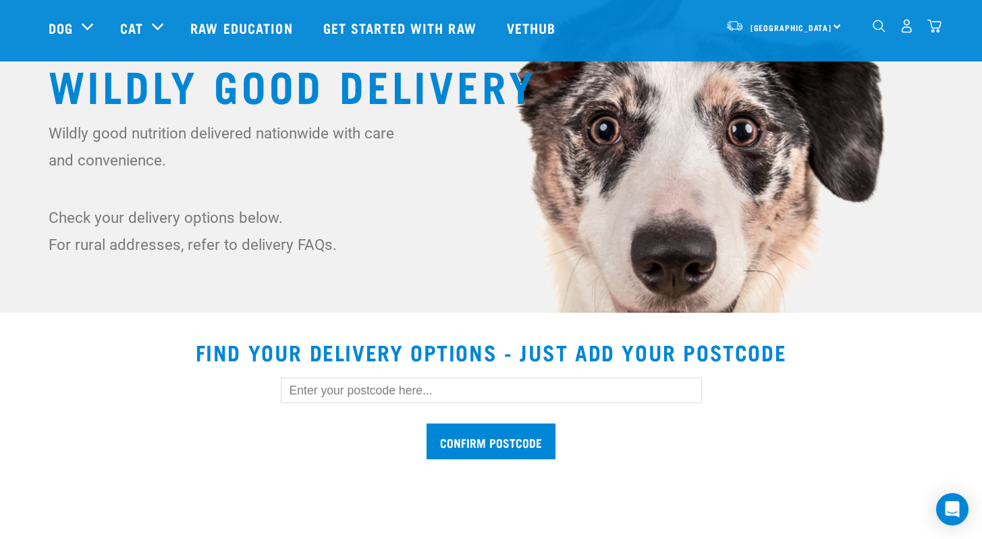
scroll to position [153, 0]
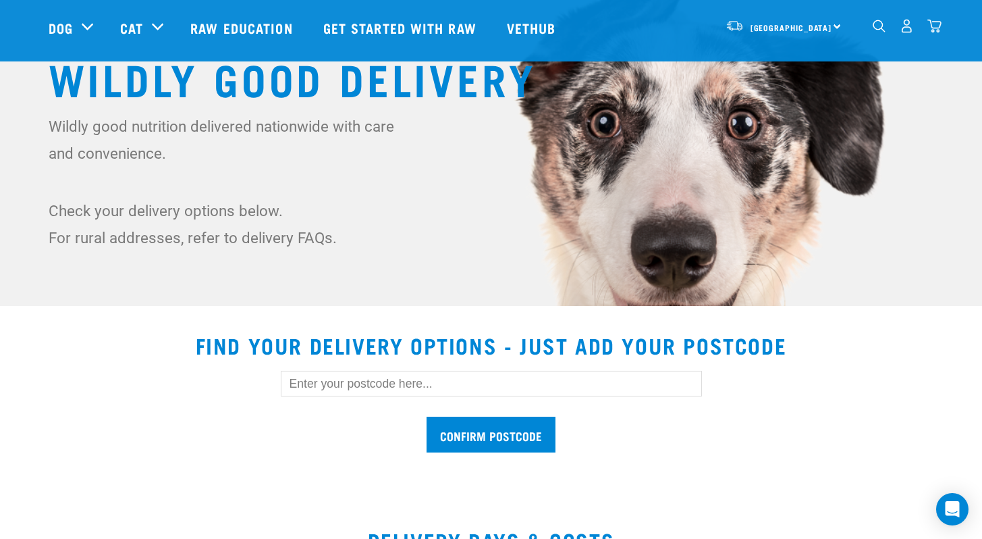
click at [329, 383] on input "text" at bounding box center [491, 384] width 421 height 26
type input "3330"
click at [462, 431] on input "Confirm postcode" at bounding box center [491, 434] width 129 height 36
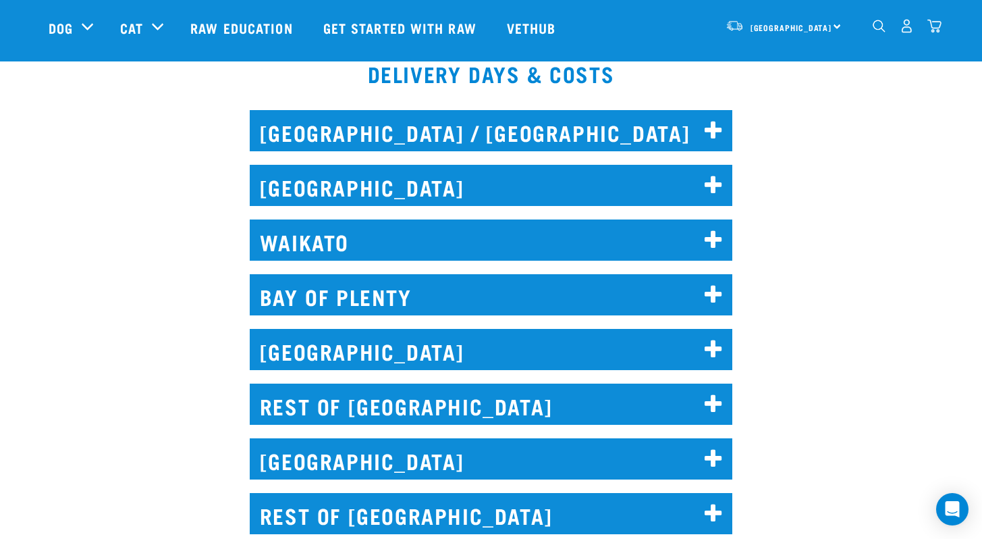
scroll to position [867, 0]
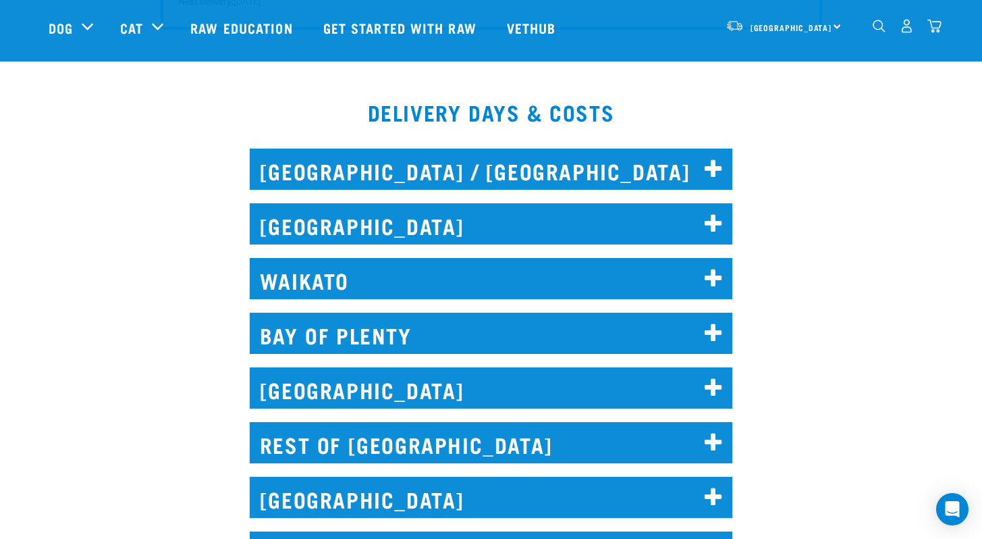
click at [373, 276] on h2 "WAIKATO" at bounding box center [491, 278] width 483 height 41
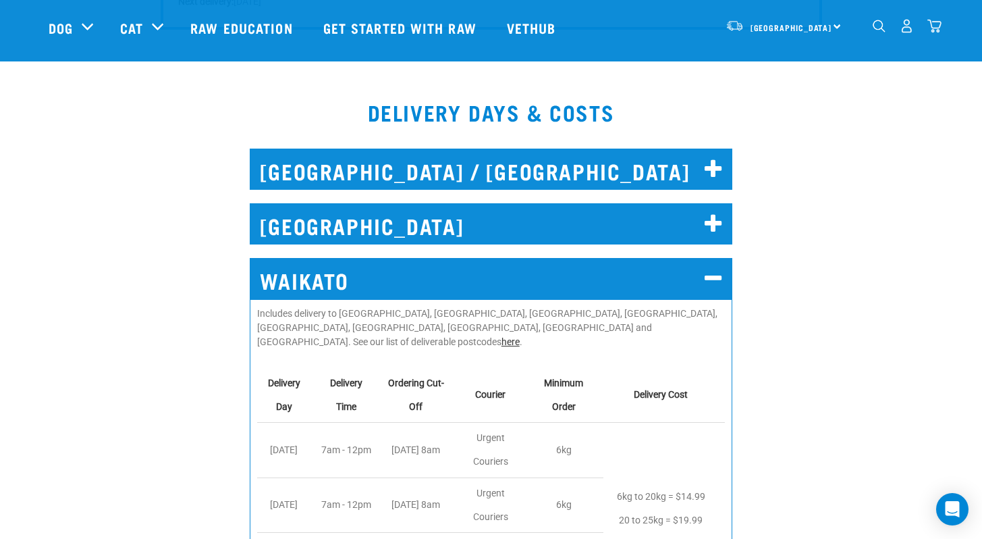
click at [502, 336] on link "here" at bounding box center [511, 341] width 18 height 11
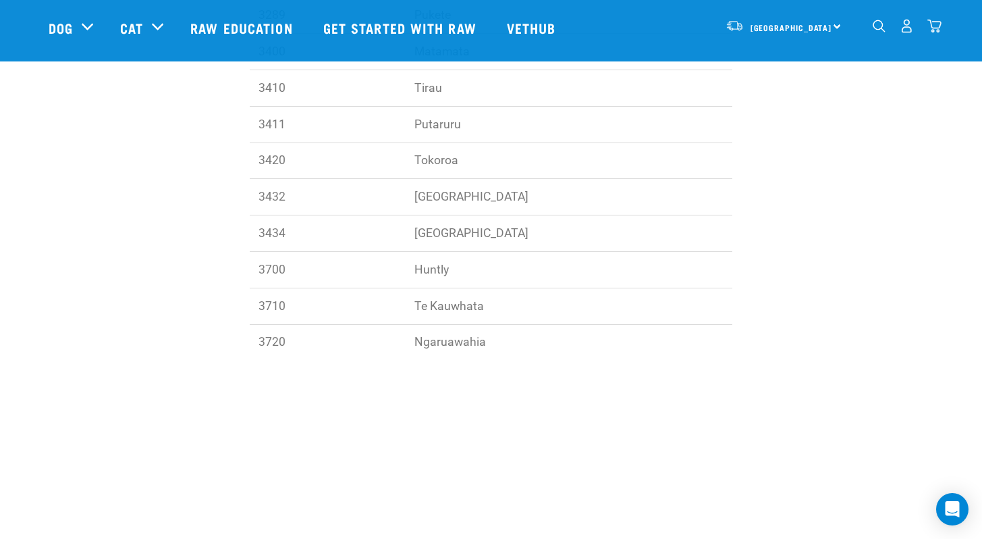
scroll to position [578, 0]
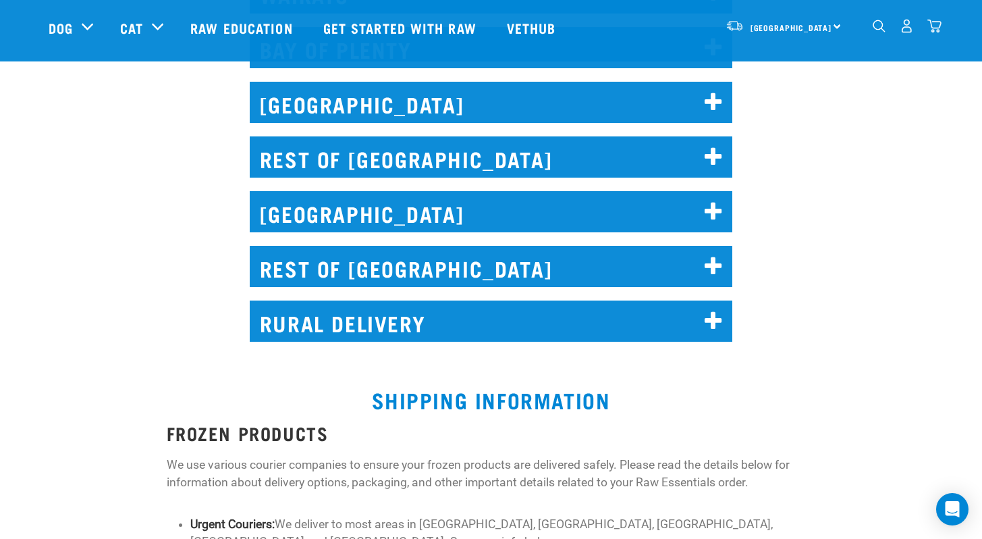
scroll to position [820, 0]
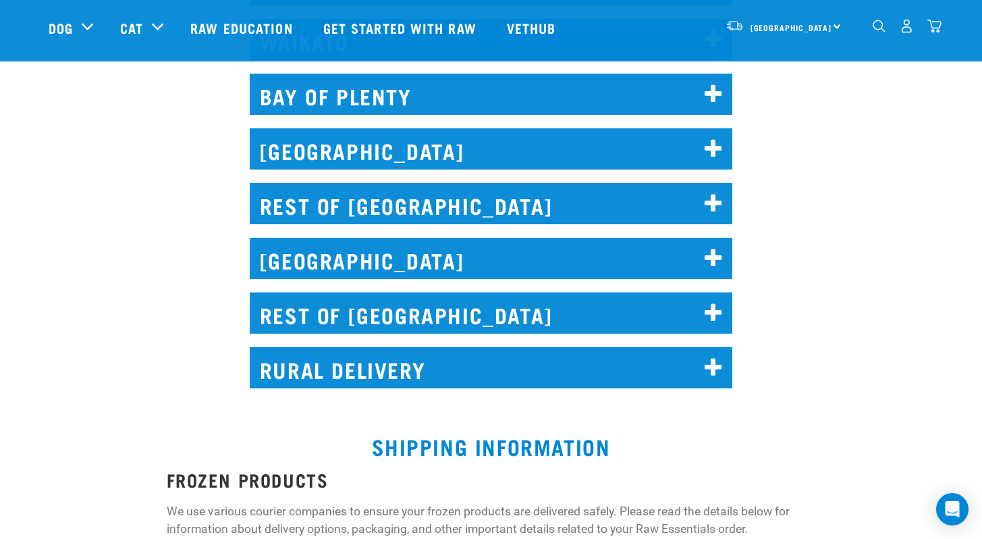
click at [409, 99] on h2 "BAY OF PLENTY" at bounding box center [491, 94] width 483 height 41
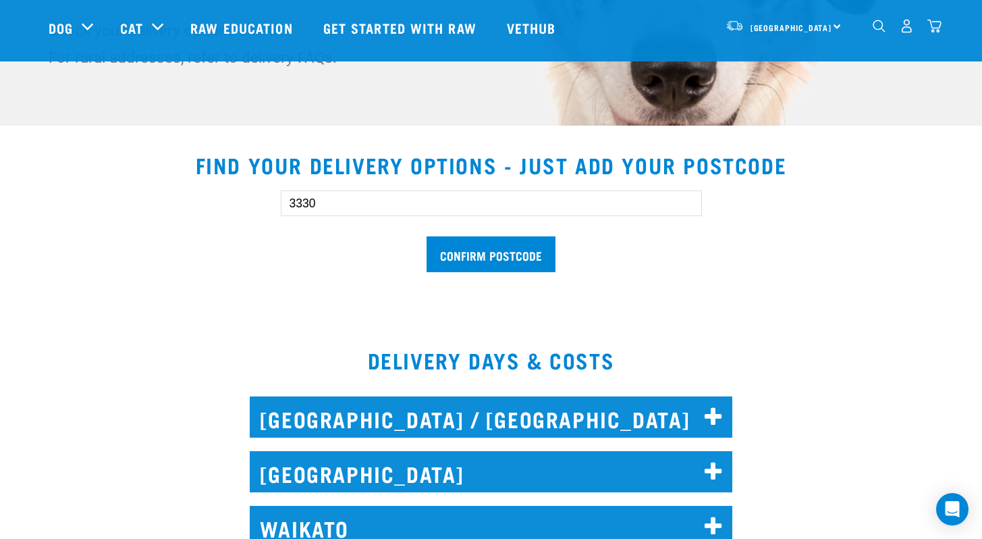
scroll to position [132, 0]
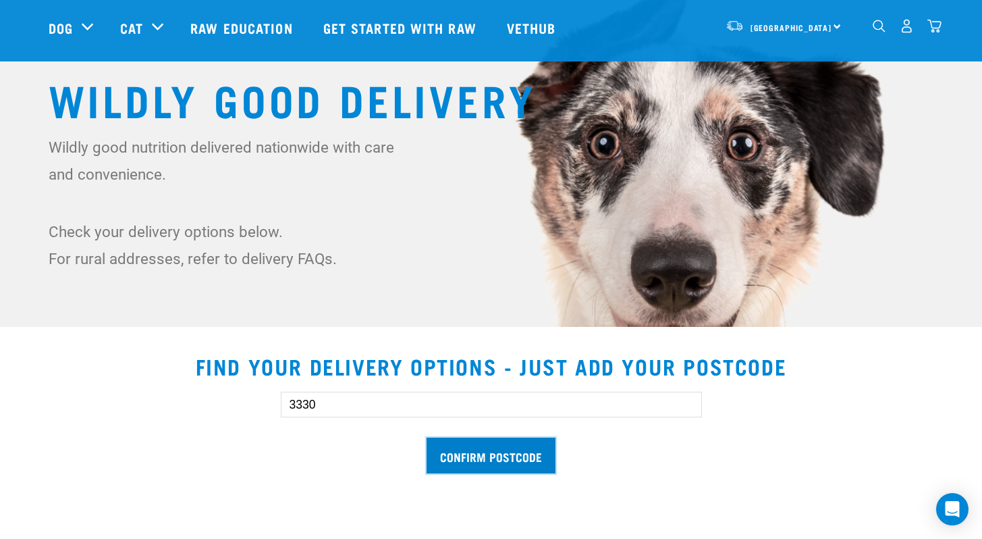
click at [479, 439] on input "Confirm postcode" at bounding box center [491, 455] width 129 height 36
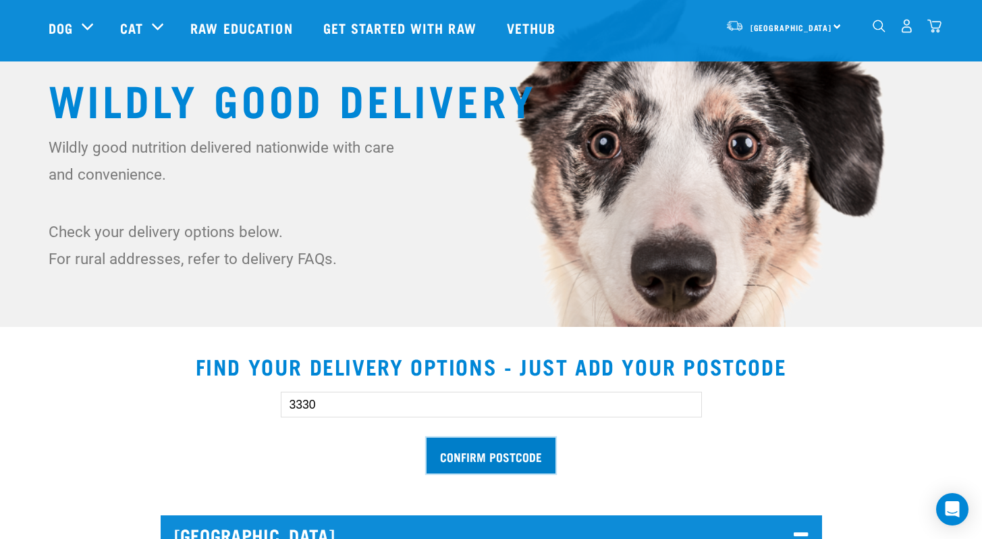
click at [479, 439] on input "Confirm postcode" at bounding box center [491, 455] width 129 height 36
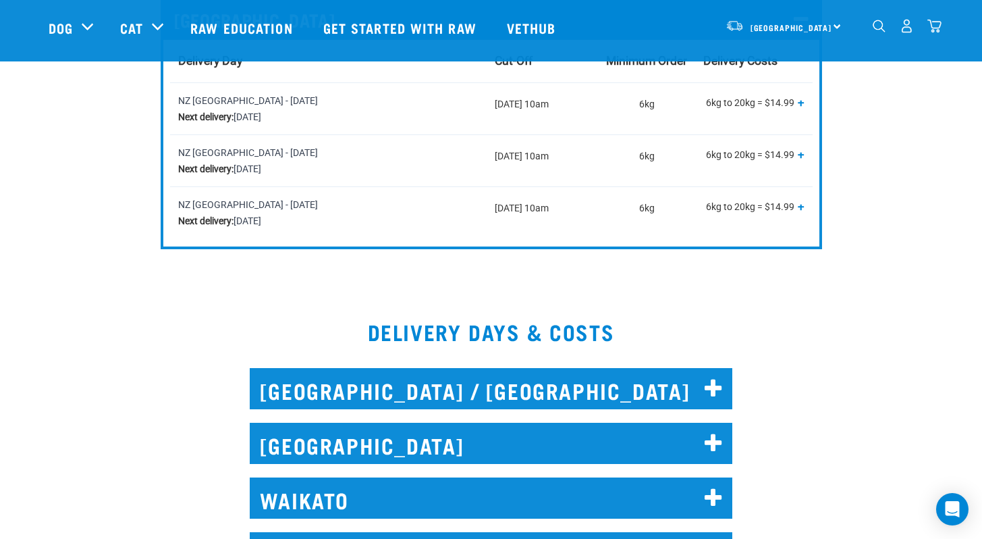
scroll to position [676, 0]
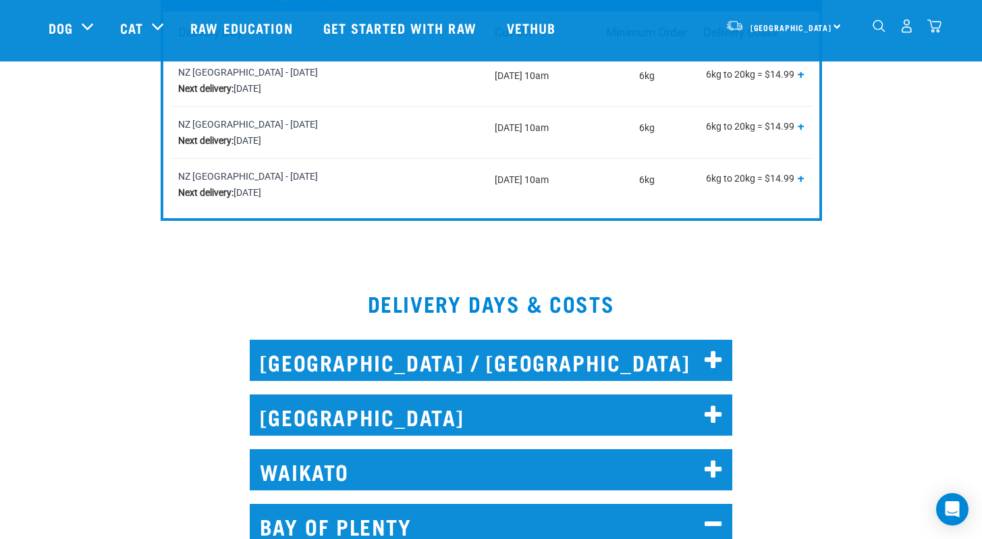
click at [354, 377] on h2 "[GEOGRAPHIC_DATA] / [GEOGRAPHIC_DATA]" at bounding box center [491, 360] width 483 height 41
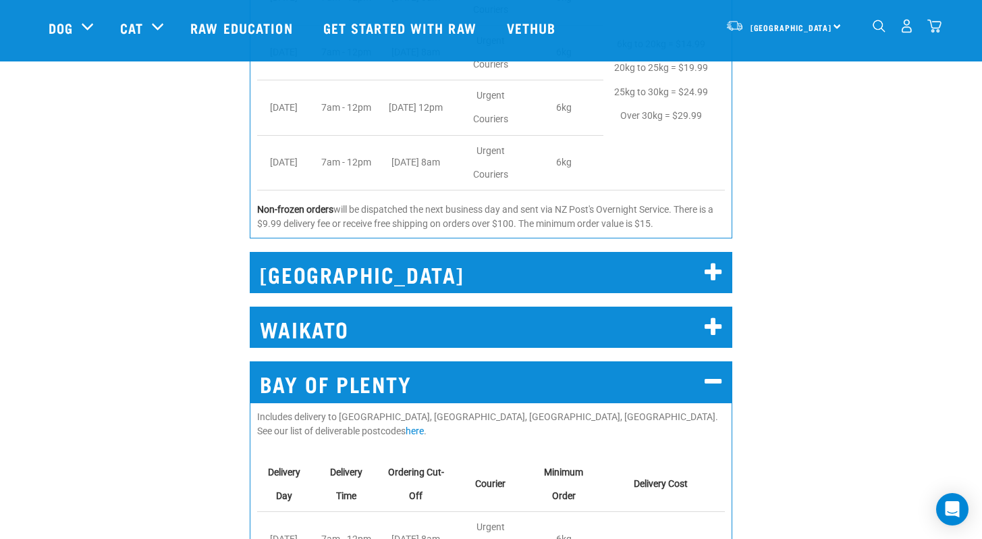
scroll to position [1307, 0]
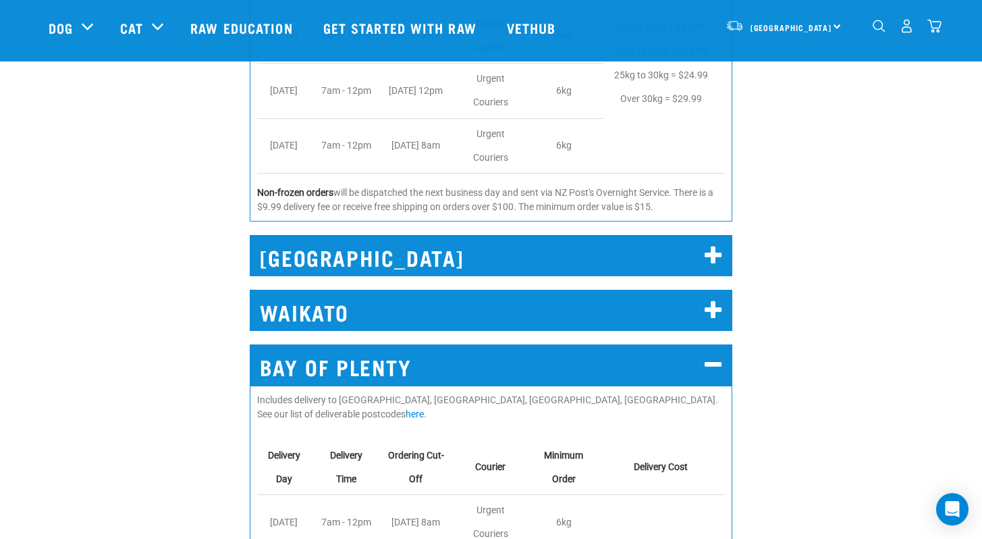
click at [312, 296] on h2 "WAIKATO" at bounding box center [491, 310] width 483 height 41
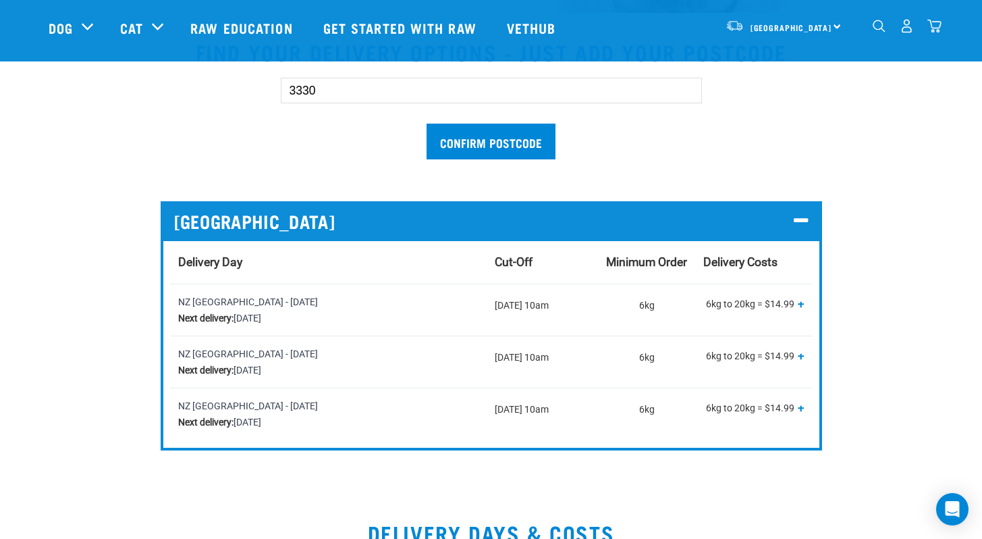
scroll to position [410, 0]
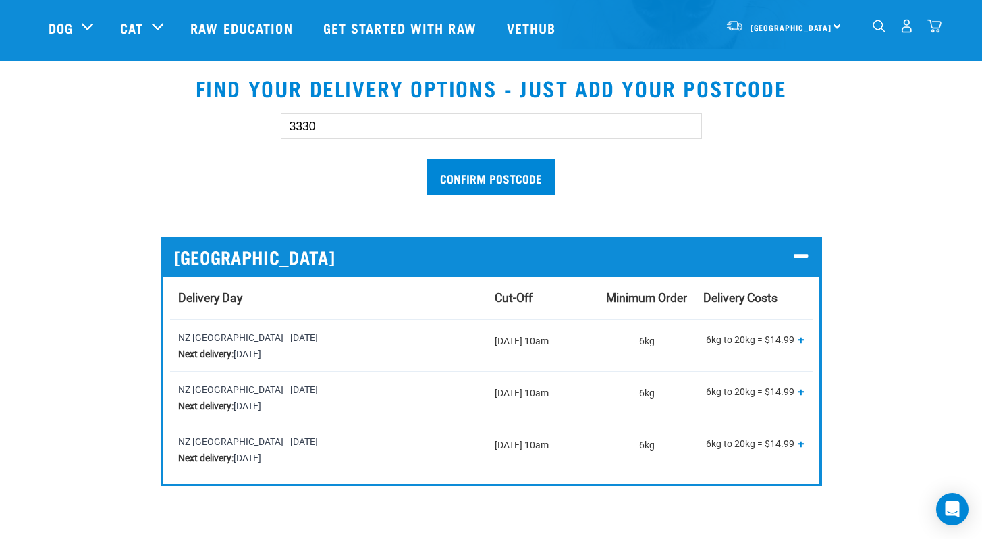
click at [803, 389] on span "+" at bounding box center [801, 391] width 7 height 14
